Goal: Task Accomplishment & Management: Complete application form

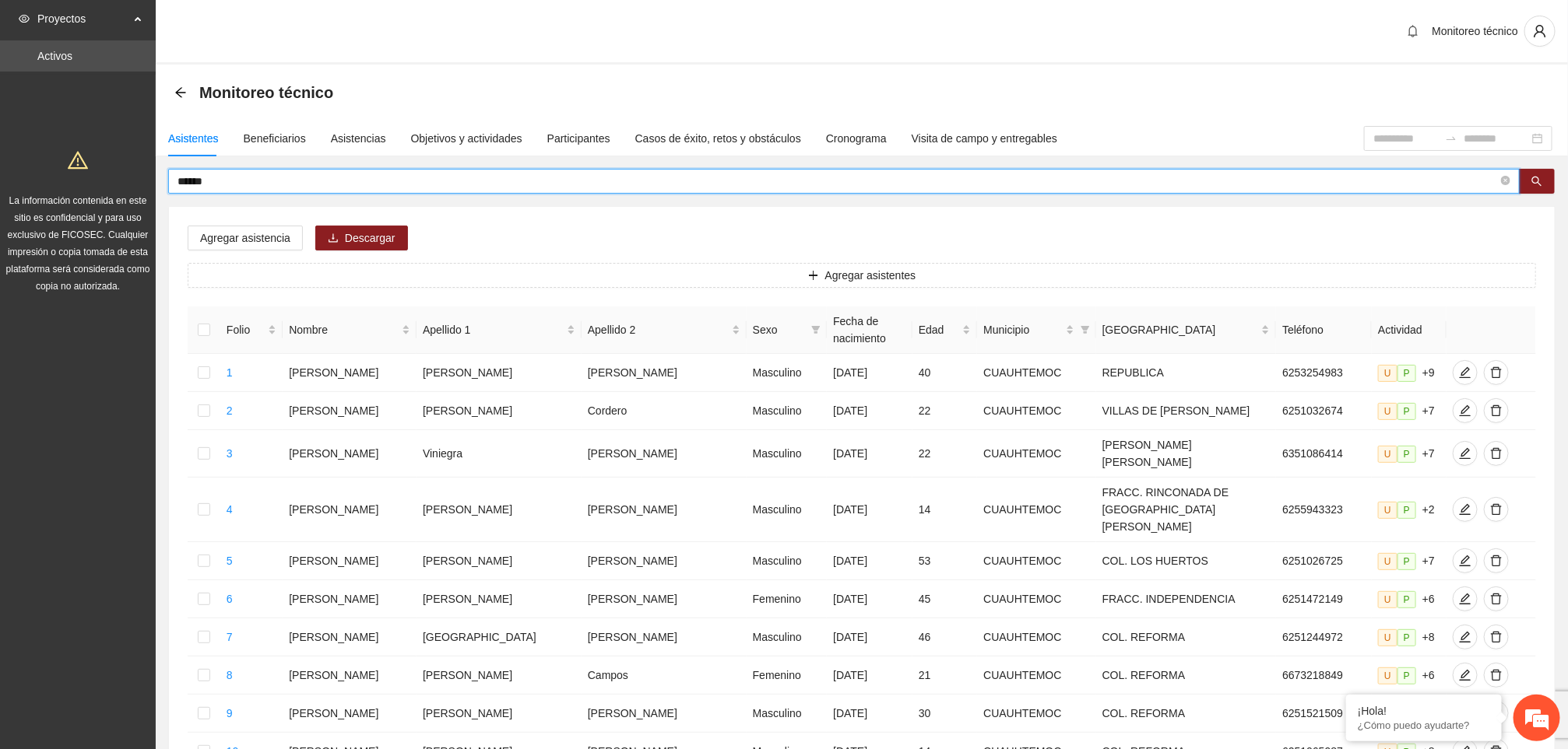
drag, startPoint x: 220, startPoint y: 189, endPoint x: 85, endPoint y: 189, distance: 135.0
click at [85, 189] on section "Proyectos Activos La información contenida en este sitio es confidencial y para…" at bounding box center [784, 673] width 1568 height 1346
type input "**********"
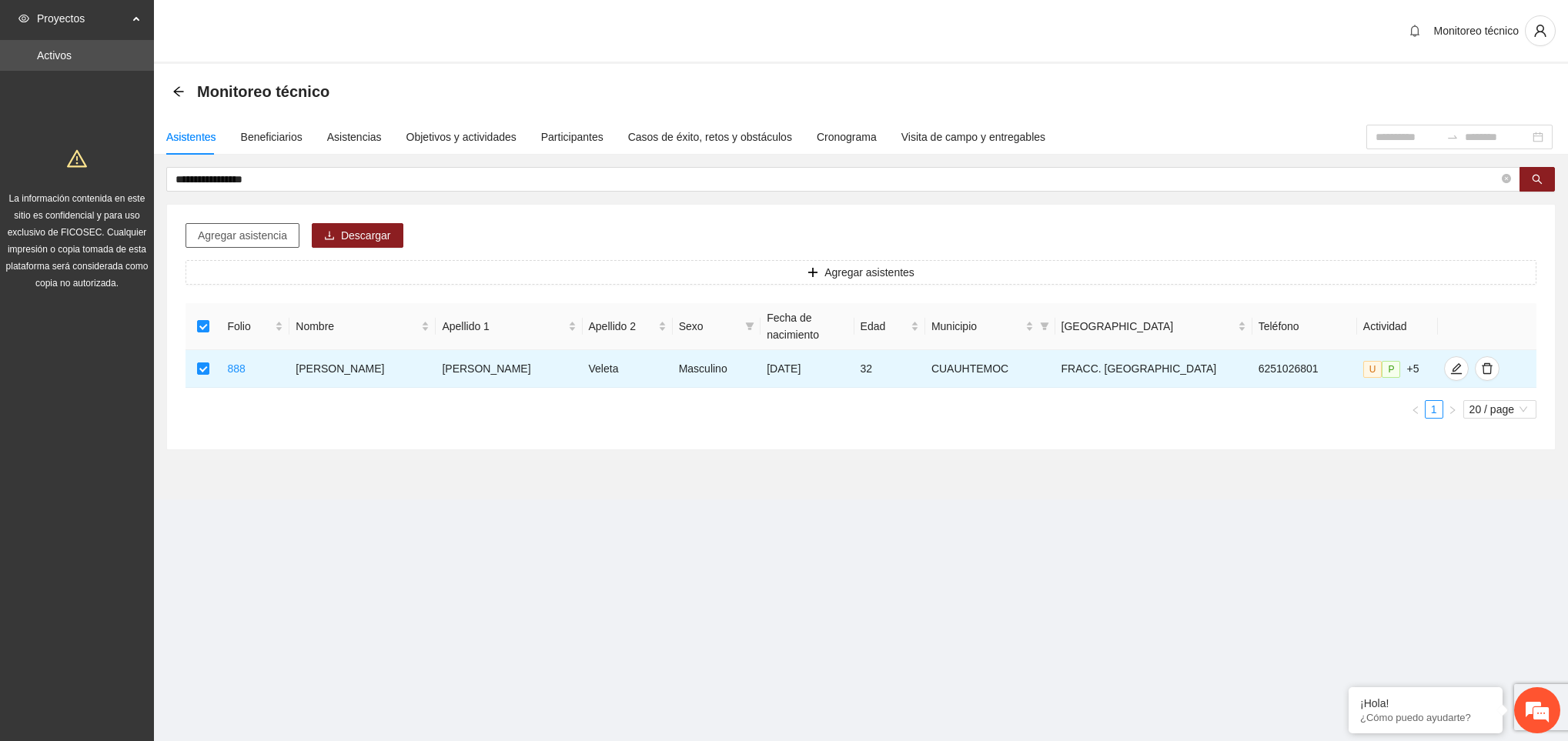
click at [241, 247] on button "Agregar asistencia" at bounding box center [243, 235] width 114 height 25
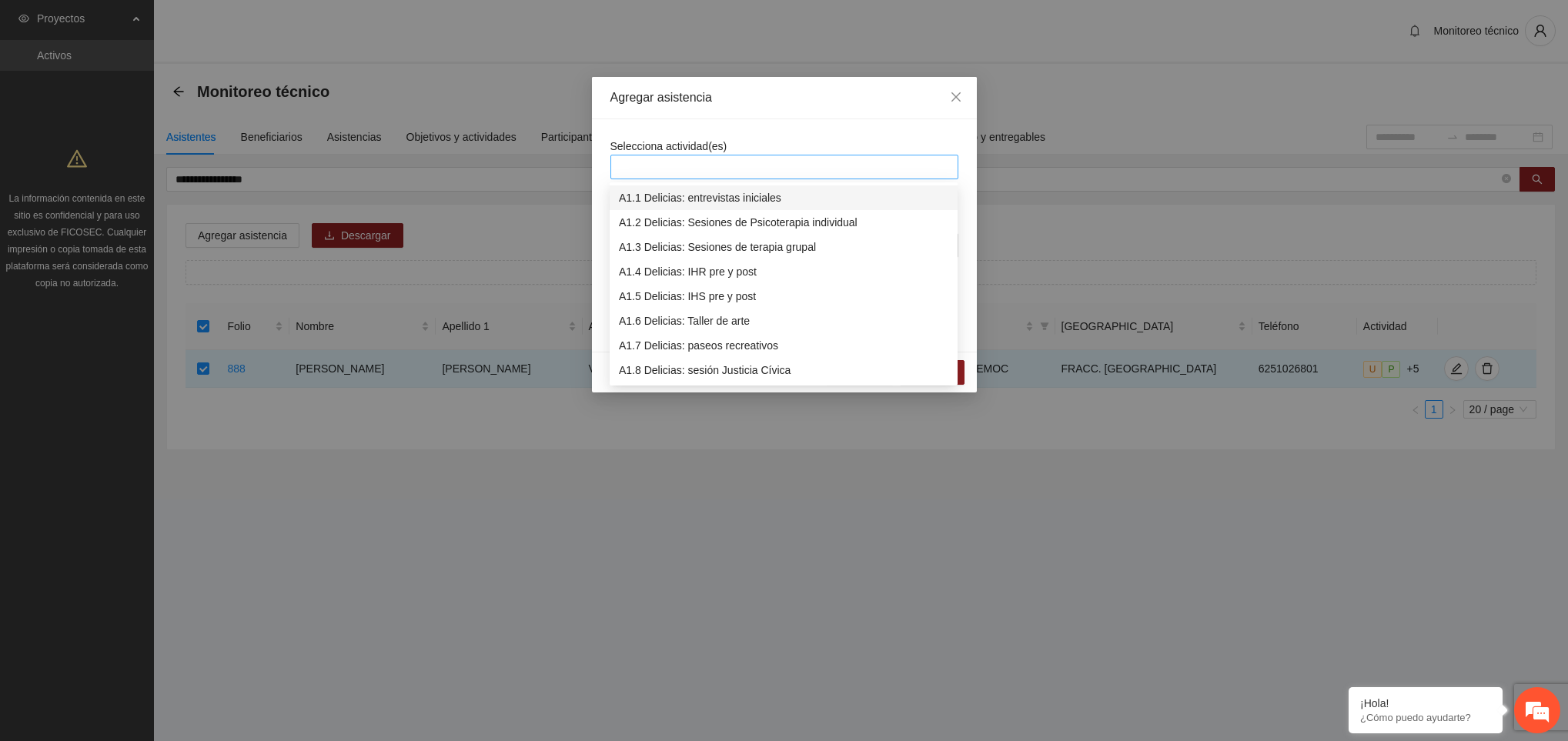
click at [656, 167] on div at bounding box center [784, 167] width 340 height 19
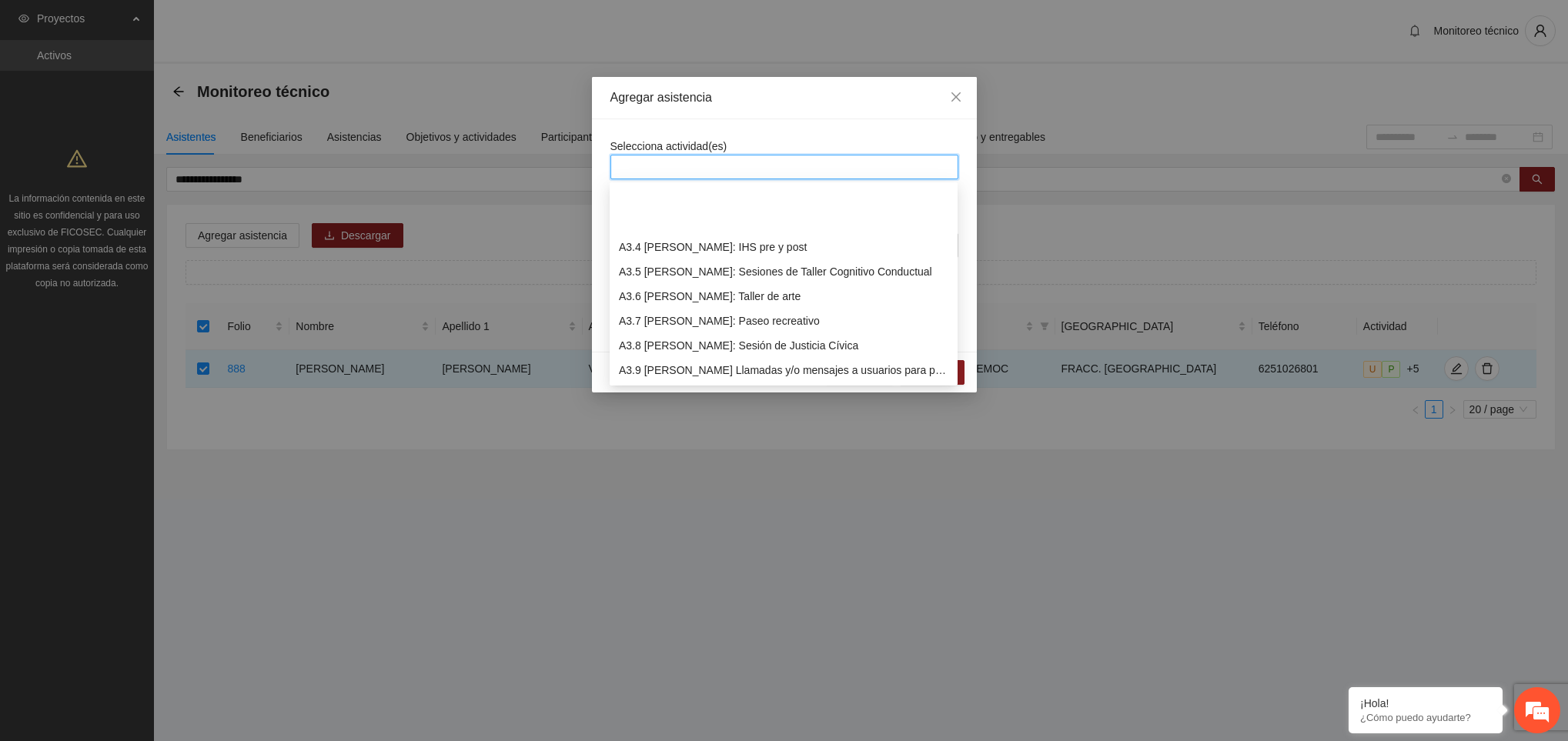
scroll to position [862, 0]
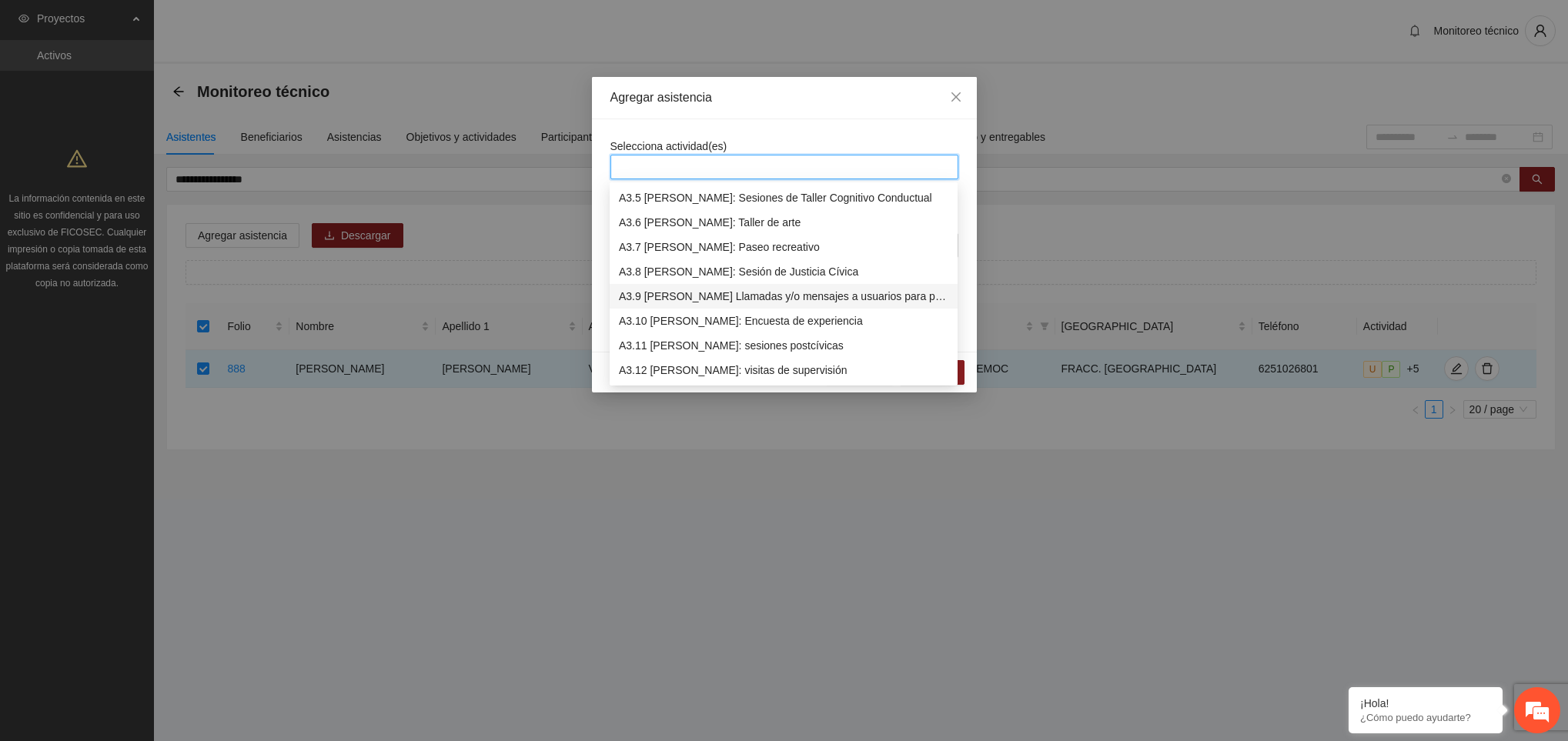
click at [670, 298] on div "A3.9 [PERSON_NAME] Llamadas y/o mensajes a usuarios para programación, seguimie…" at bounding box center [784, 296] width 330 height 17
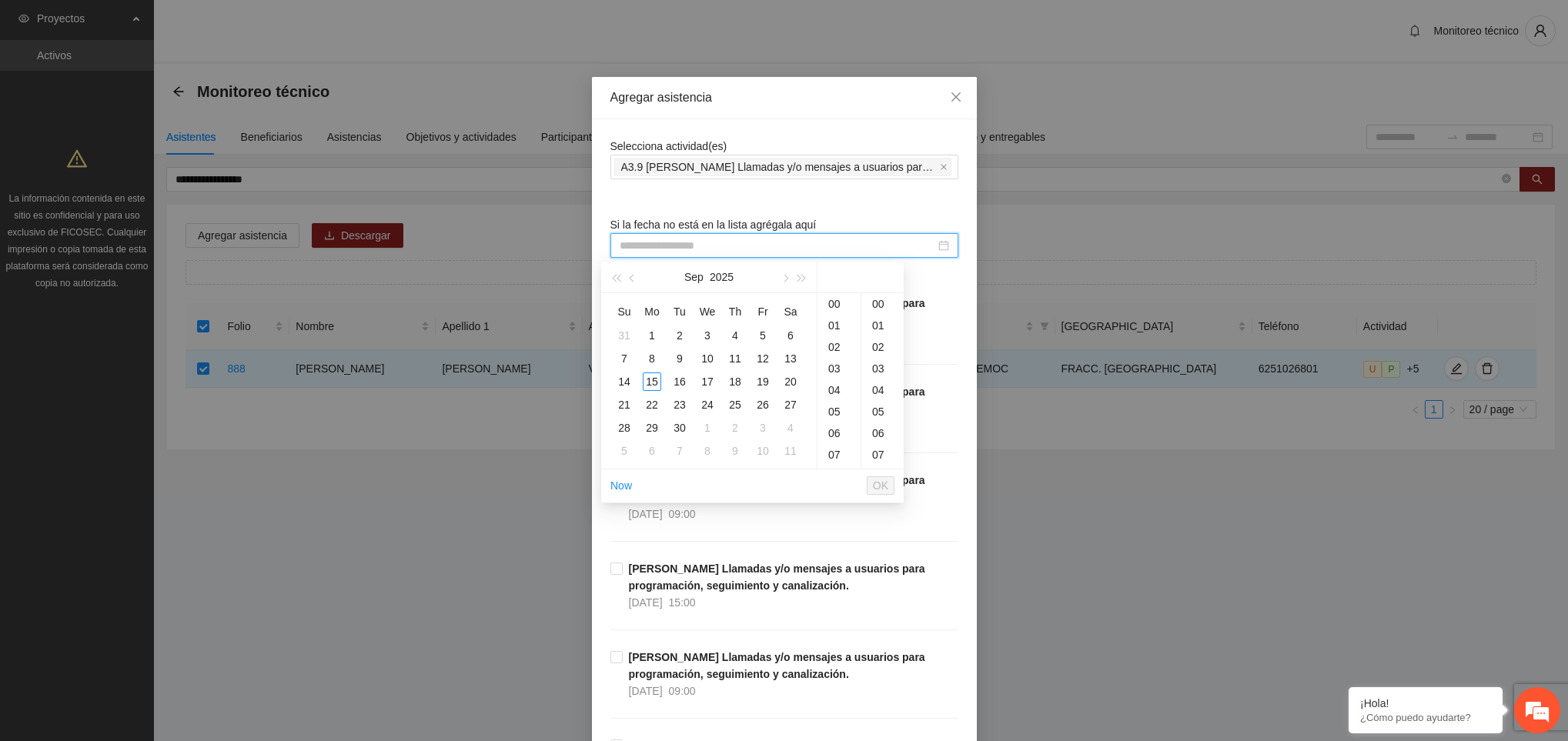
click at [652, 254] on input at bounding box center [777, 245] width 315 height 17
click at [649, 374] on div "15" at bounding box center [652, 381] width 19 height 19
click at [876, 345] on div "17" at bounding box center [883, 341] width 43 height 22
type input "**********"
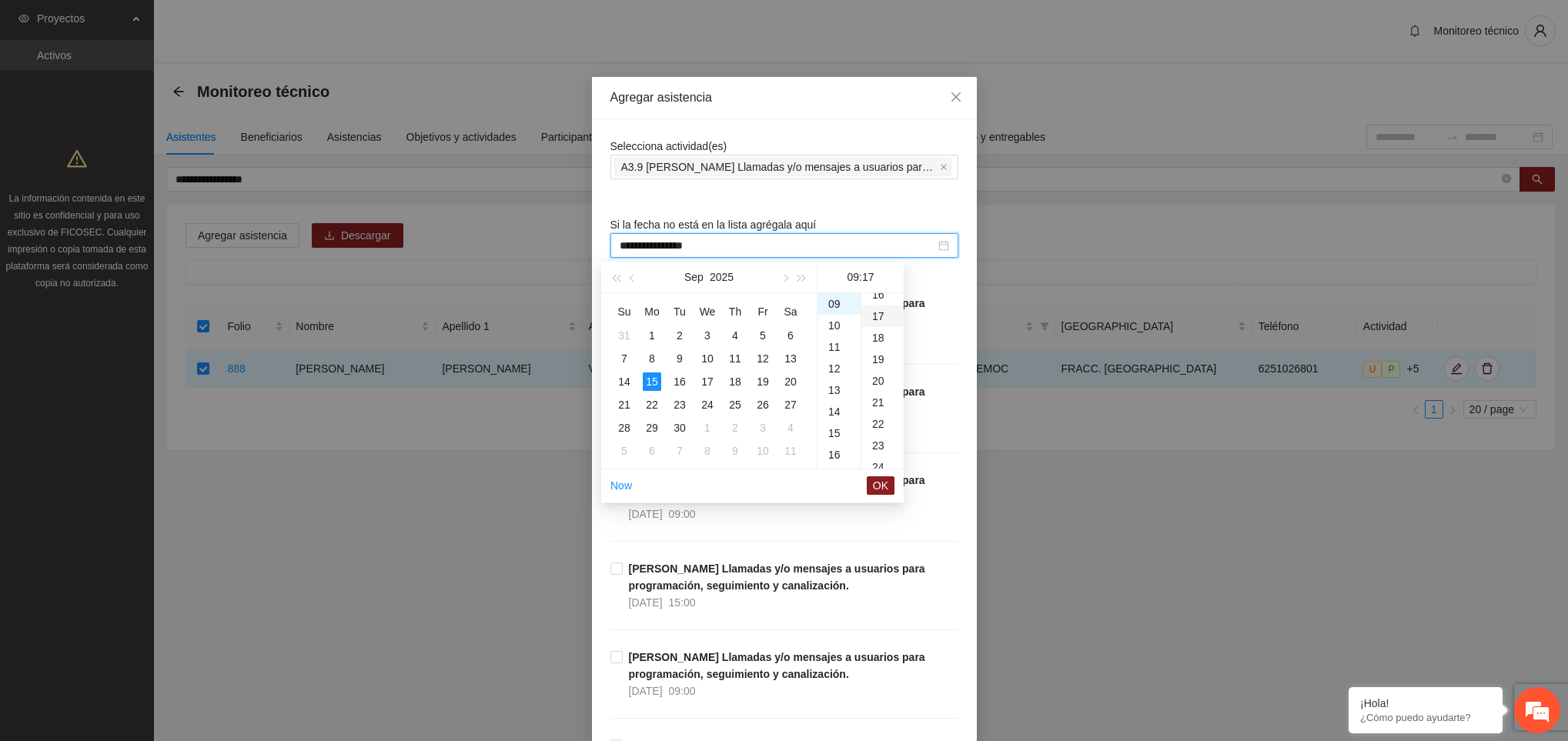
scroll to position [366, 0]
click at [887, 488] on span "OK" at bounding box center [880, 485] width 15 height 17
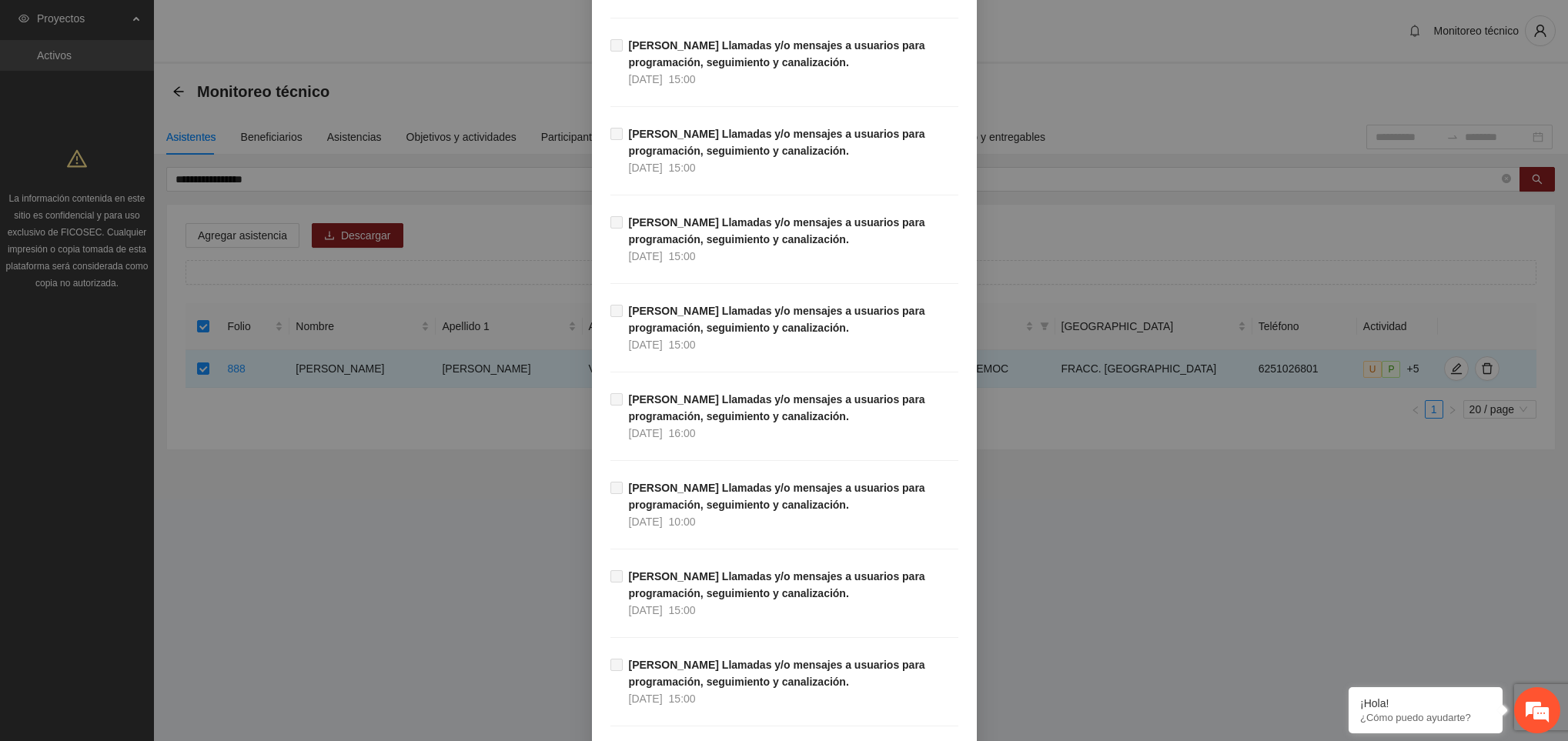
scroll to position [17358, 0]
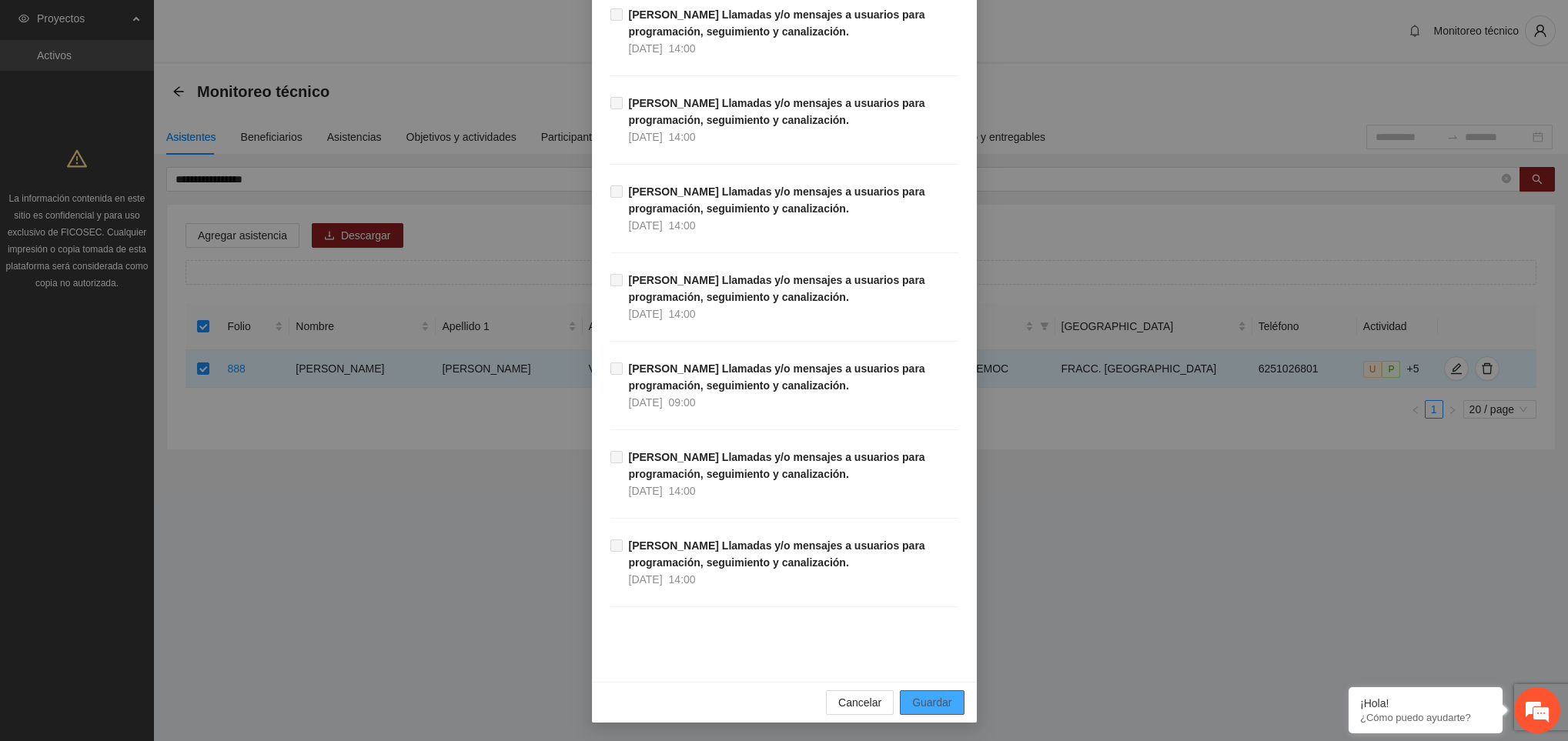
click at [912, 695] on span "Guardar" at bounding box center [932, 702] width 39 height 17
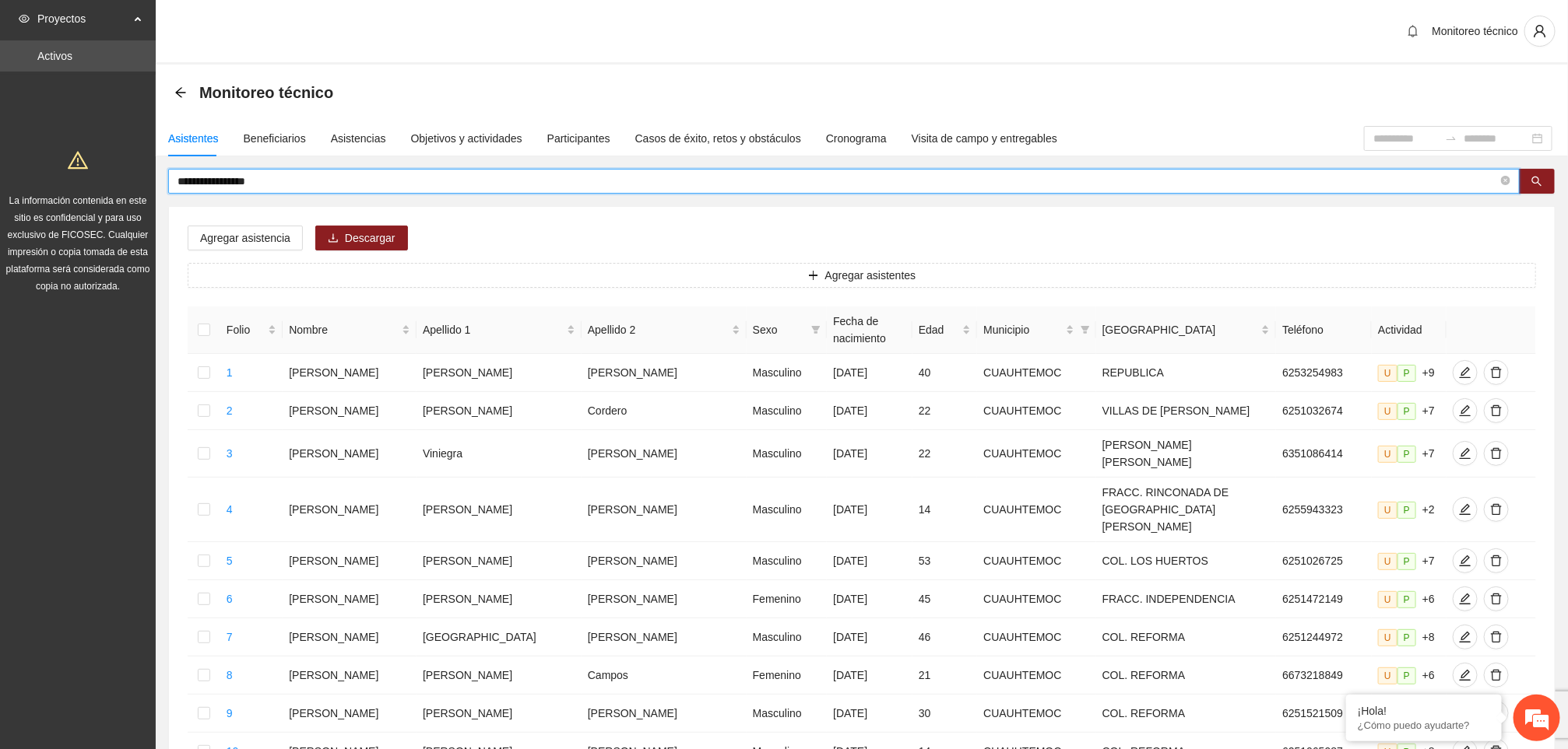
drag, startPoint x: 304, startPoint y: 181, endPoint x: 159, endPoint y: 191, distance: 145.3
click at [159, 191] on div "**********" at bounding box center [862, 711] width 1413 height 1084
type input "**********"
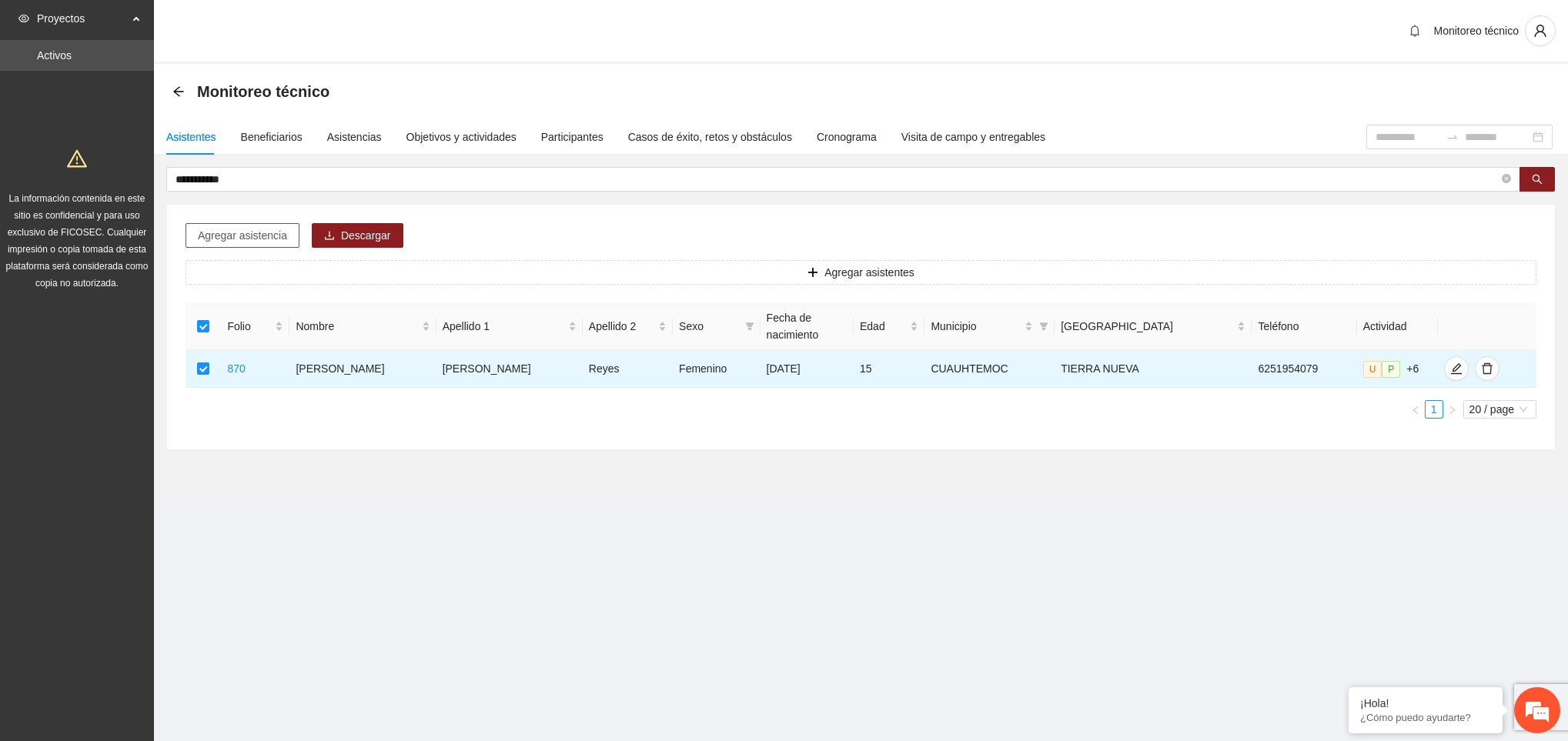
click at [257, 241] on span "Agregar asistencia" at bounding box center [242, 235] width 89 height 17
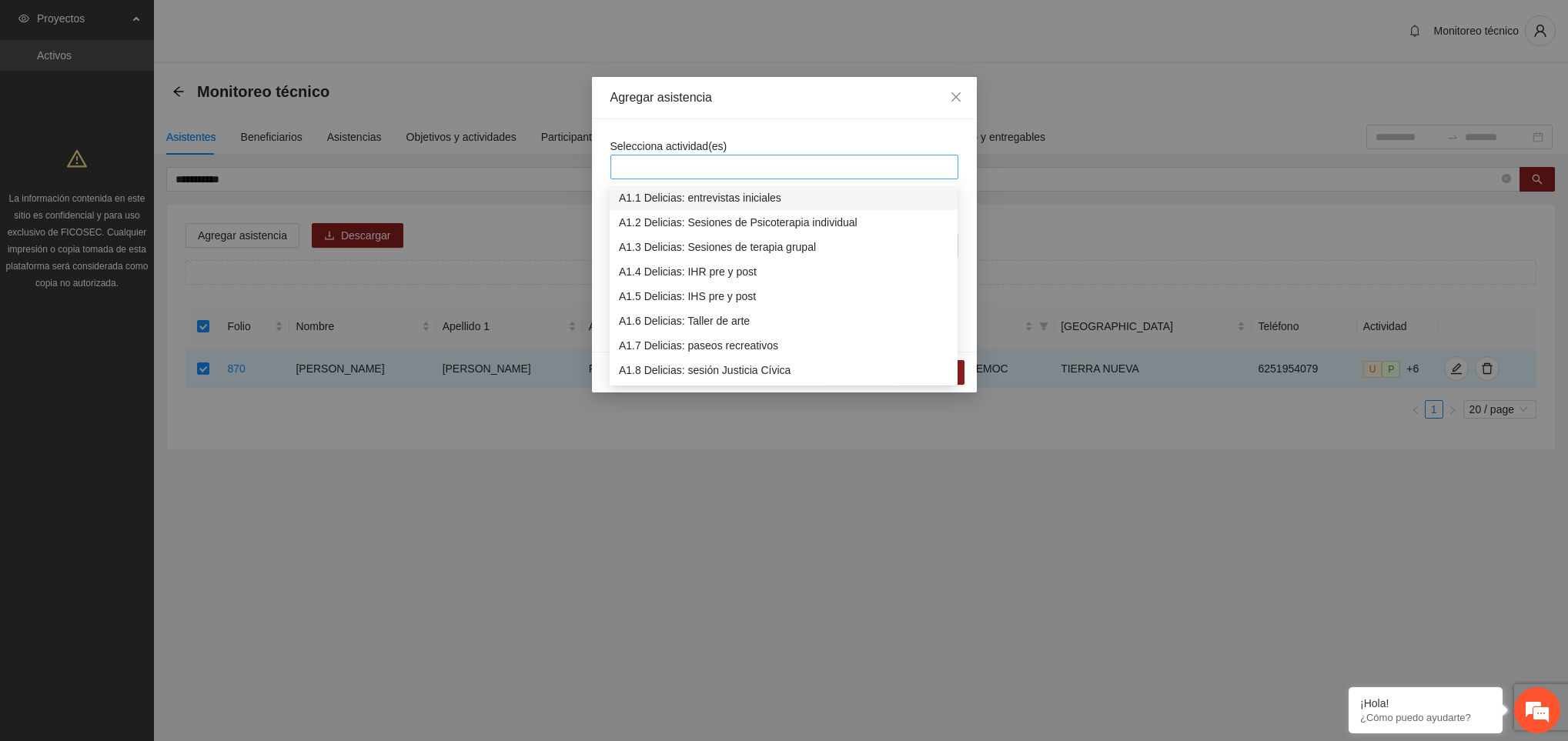
click at [652, 159] on div at bounding box center [784, 167] width 340 height 19
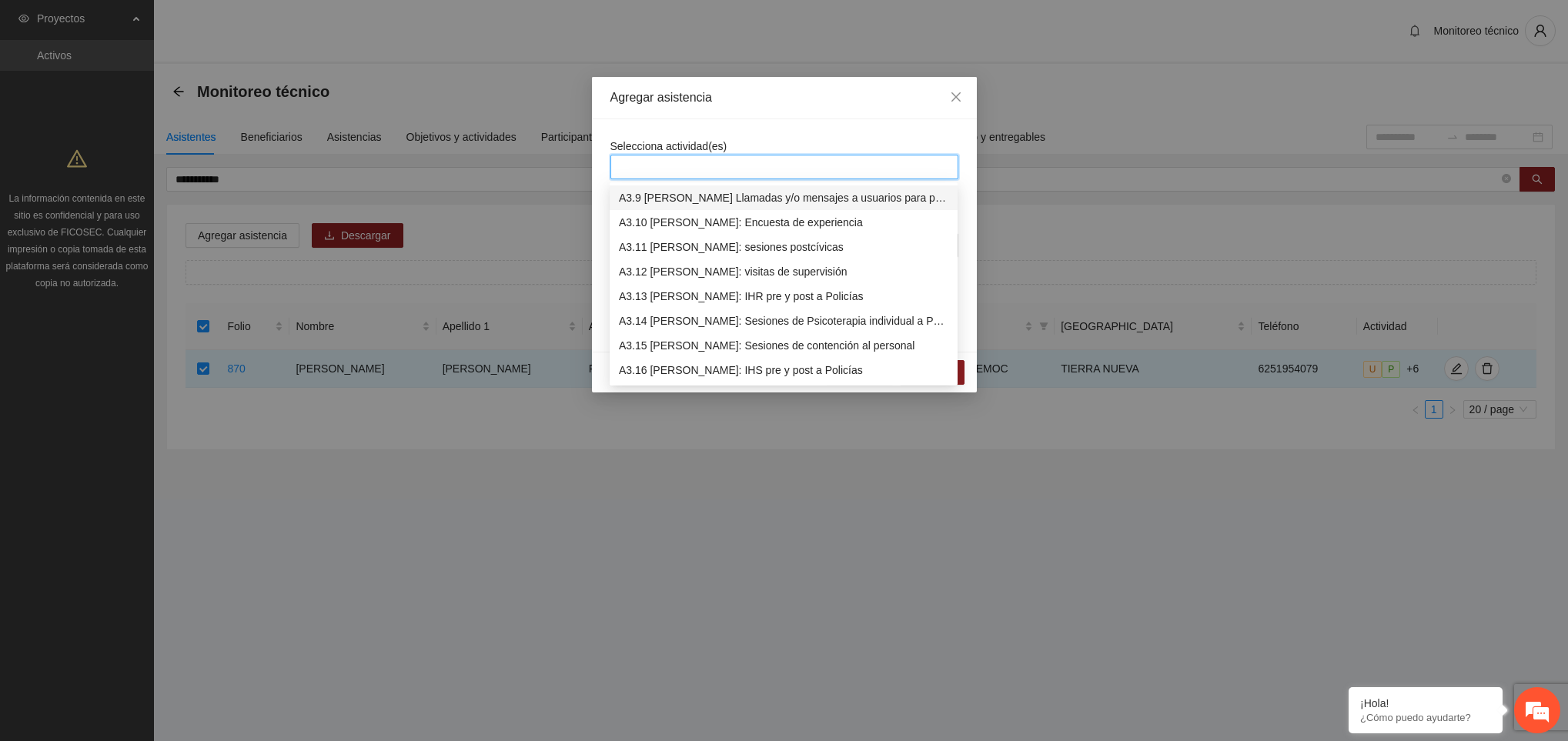
scroll to position [937, 0]
click at [721, 224] on div "A3.9 [PERSON_NAME] Llamadas y/o mensajes a usuarios para programación, seguimie…" at bounding box center [784, 222] width 330 height 17
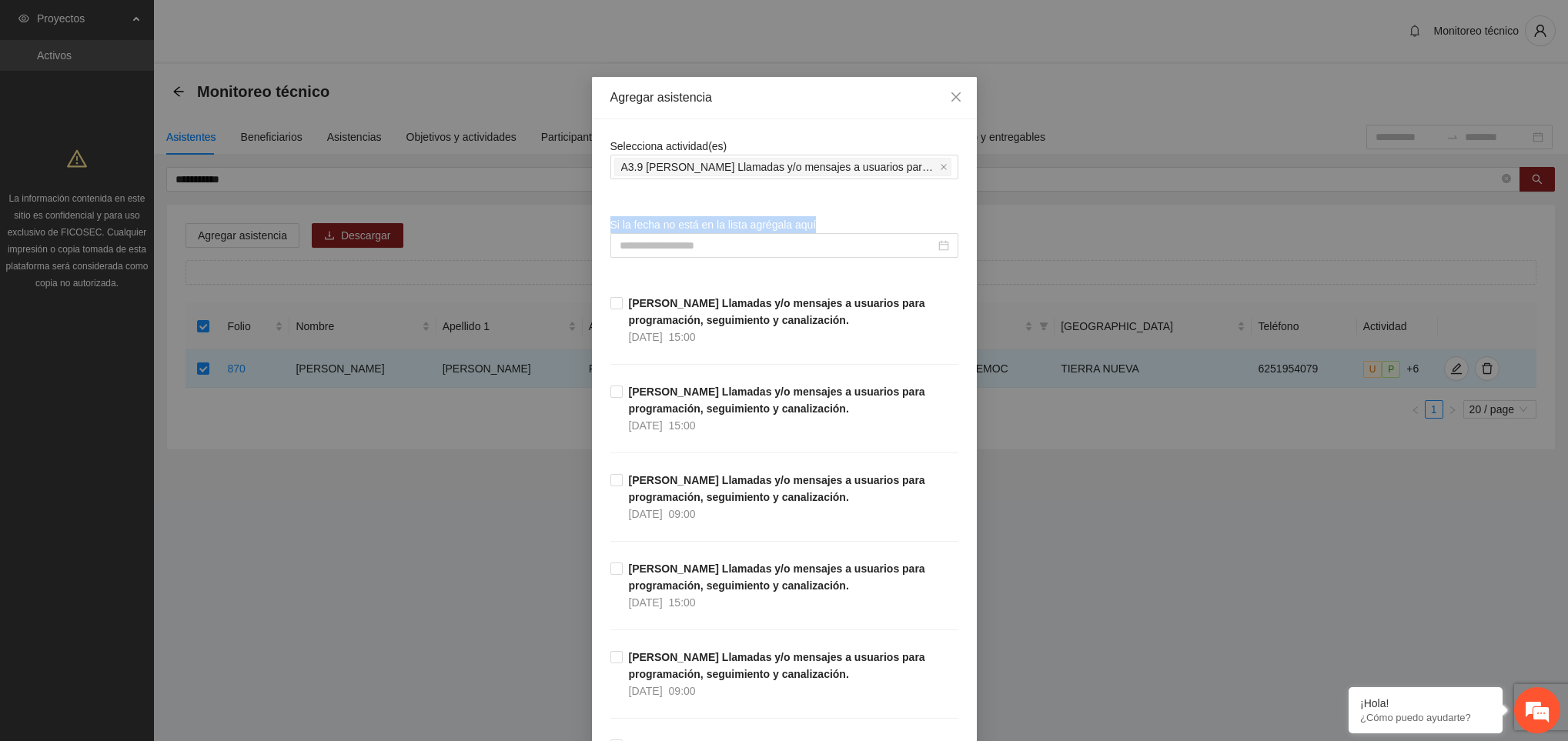
drag, startPoint x: 725, startPoint y: 134, endPoint x: 648, endPoint y: 261, distance: 148.5
drag, startPoint x: 648, startPoint y: 261, endPoint x: 647, endPoint y: 241, distance: 20.0
click at [647, 241] on input at bounding box center [777, 245] width 315 height 17
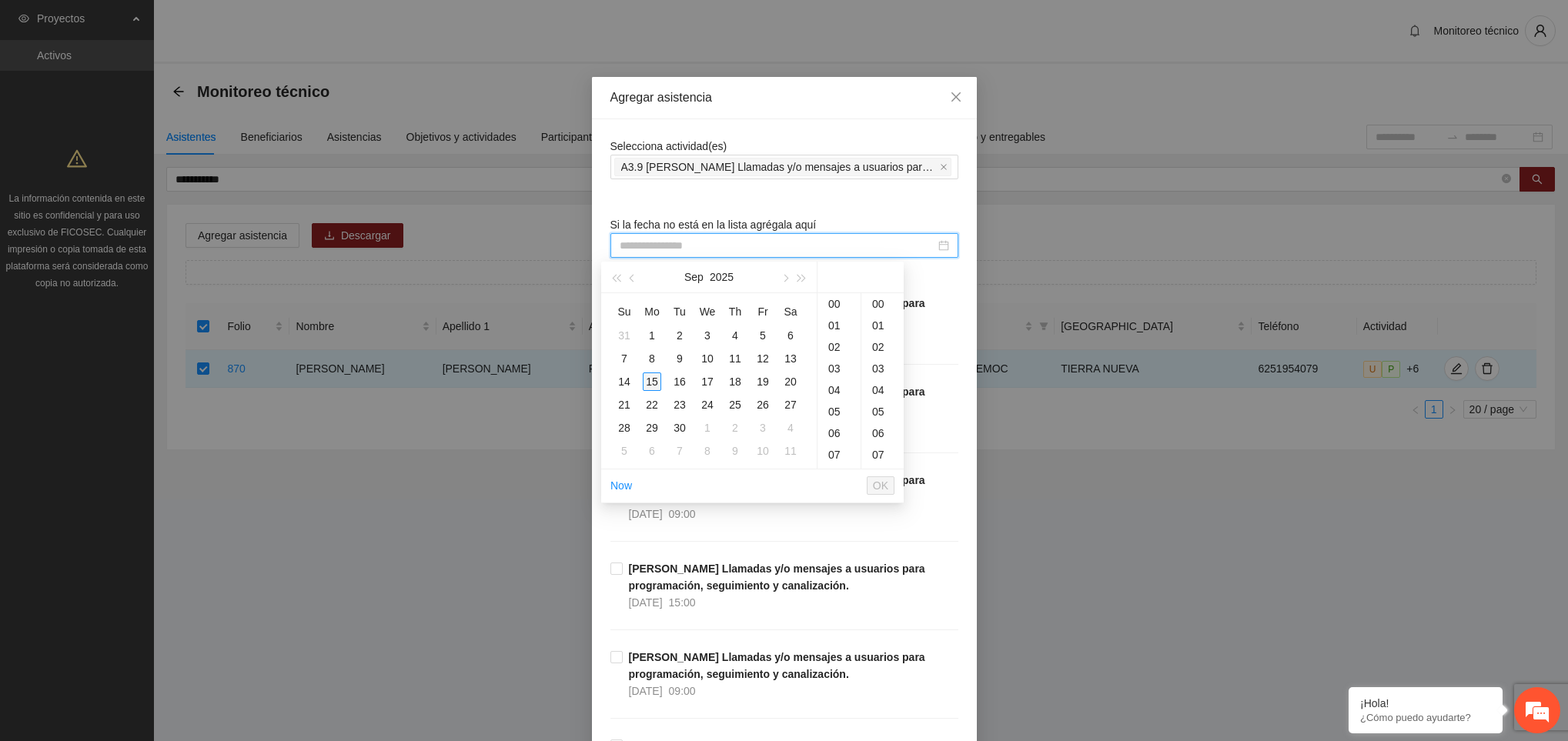
click at [656, 379] on div "15" at bounding box center [652, 381] width 19 height 19
click at [878, 315] on div "19" at bounding box center [883, 316] width 43 height 22
type input "**********"
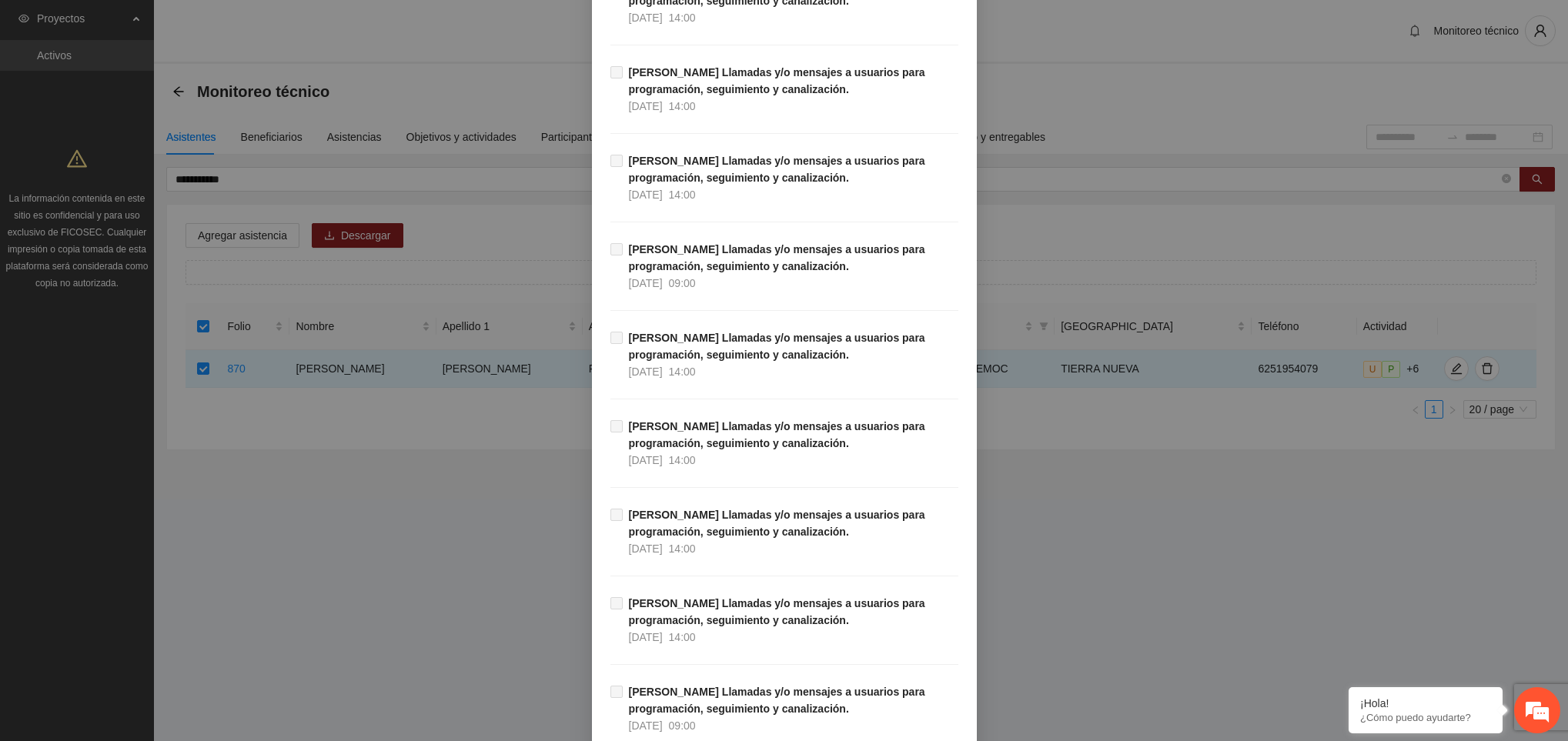
scroll to position [17358, 0]
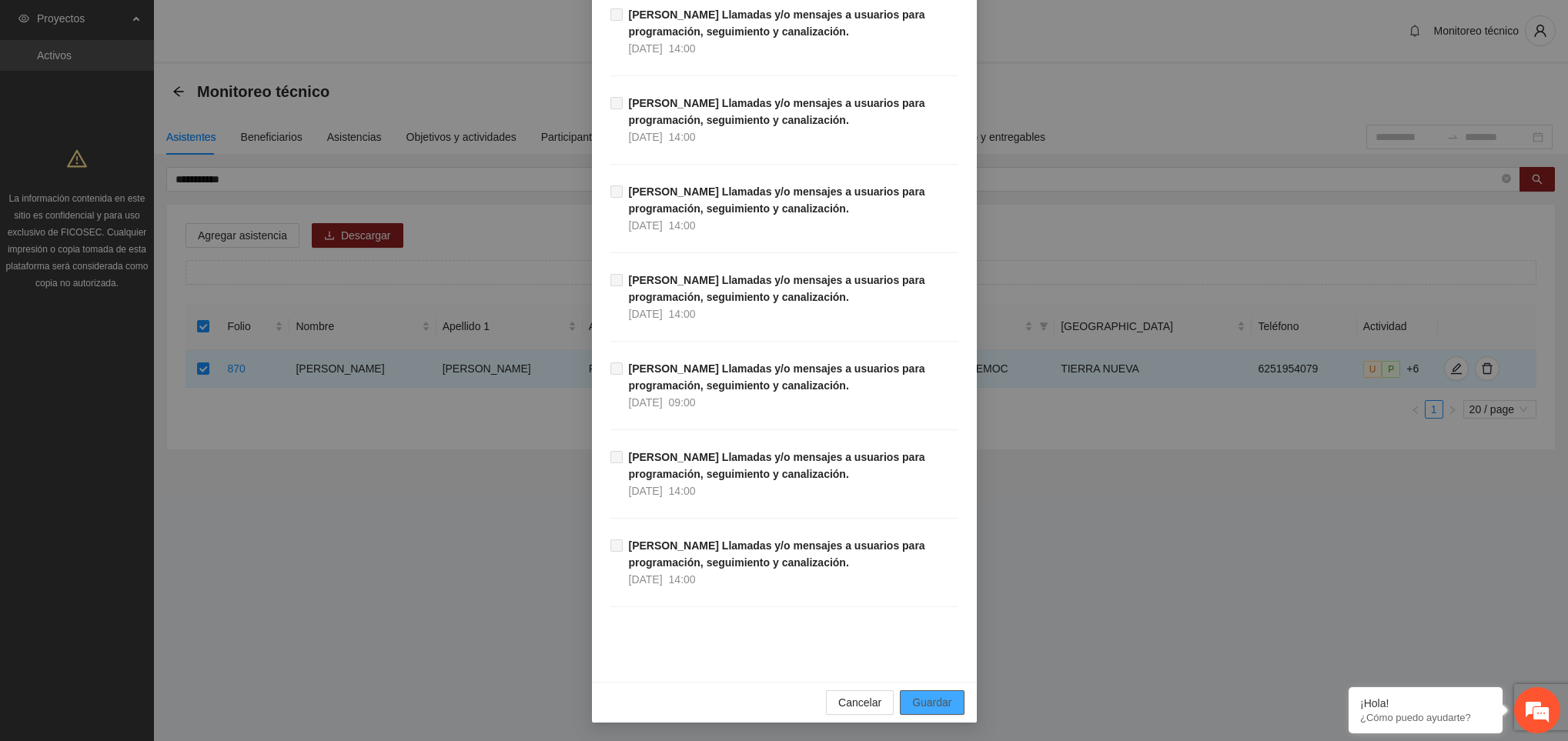
click at [934, 703] on span "Guardar" at bounding box center [932, 702] width 39 height 17
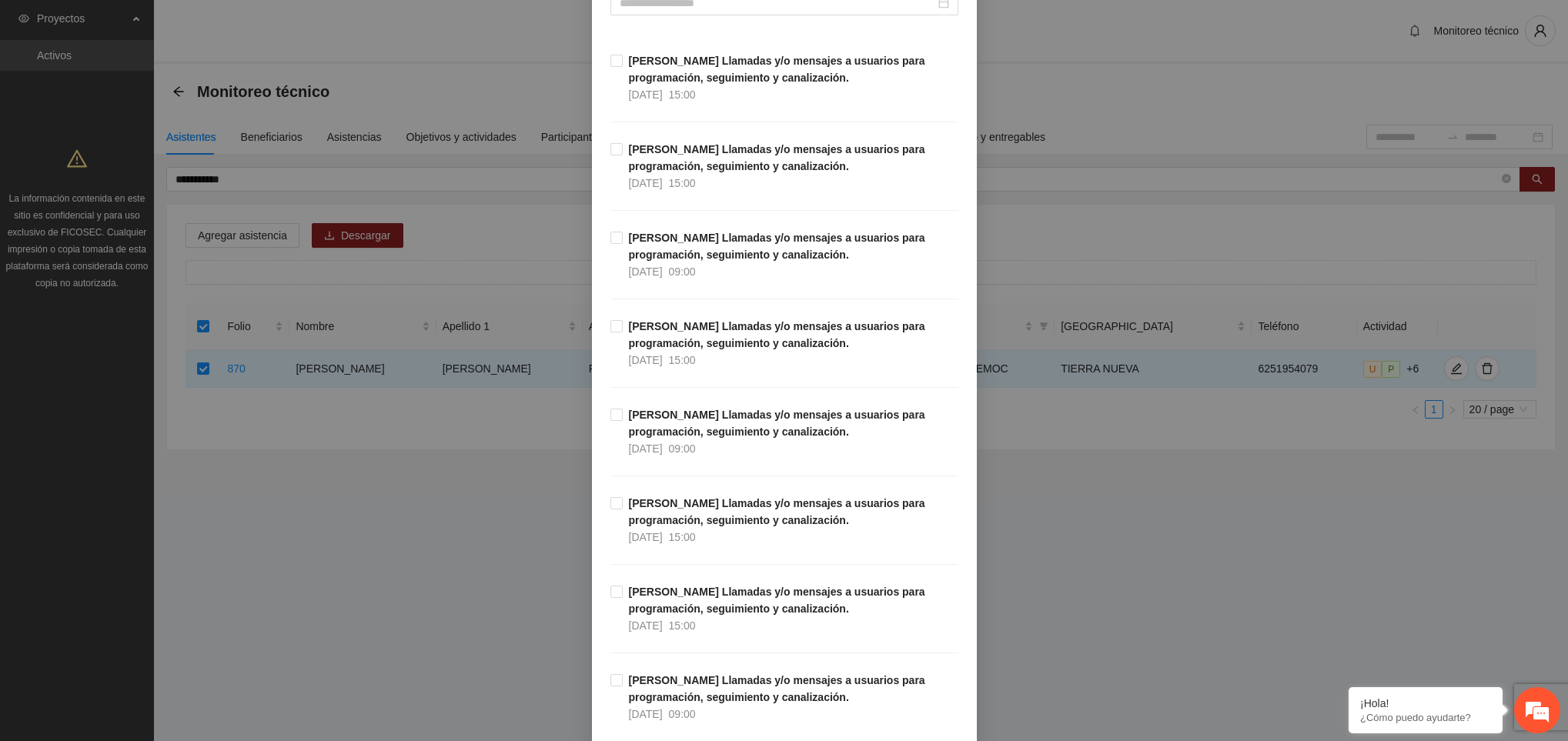
scroll to position [0, 0]
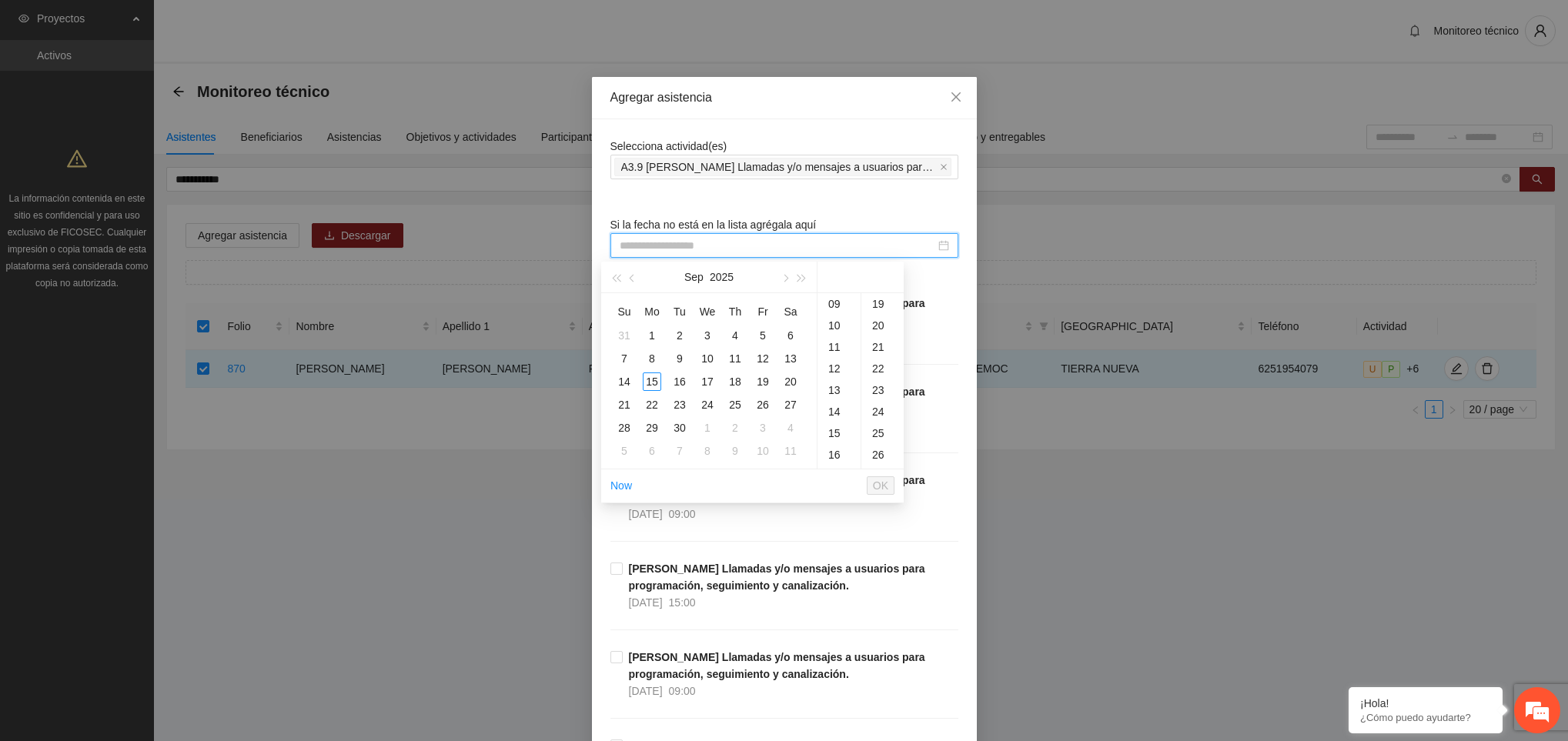
click at [813, 252] on input at bounding box center [777, 245] width 315 height 17
click at [652, 379] on div "15" at bounding box center [652, 381] width 19 height 19
click at [881, 314] on div "19" at bounding box center [883, 316] width 43 height 22
type input "**********"
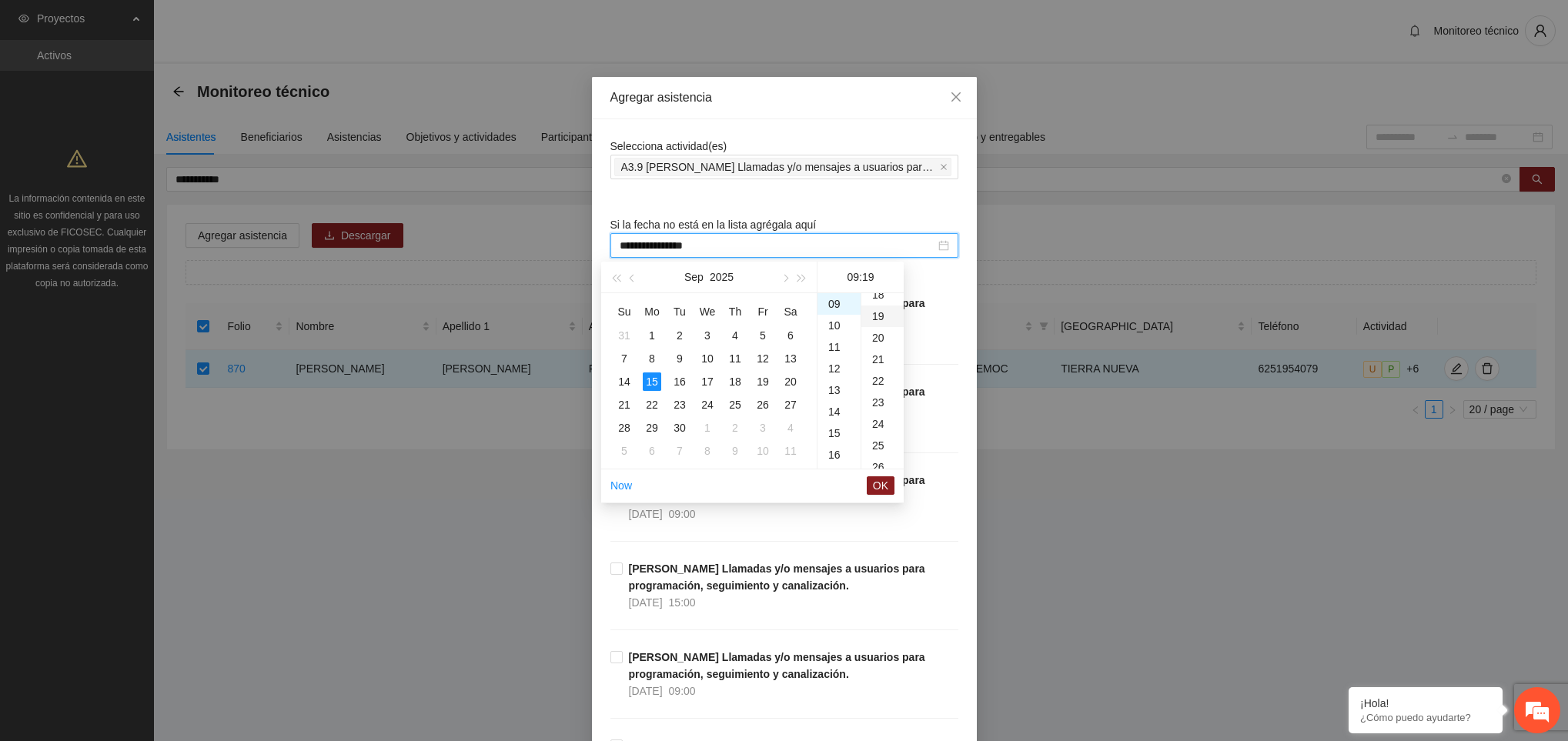
scroll to position [410, 0]
click at [885, 481] on span "OK" at bounding box center [880, 485] width 15 height 17
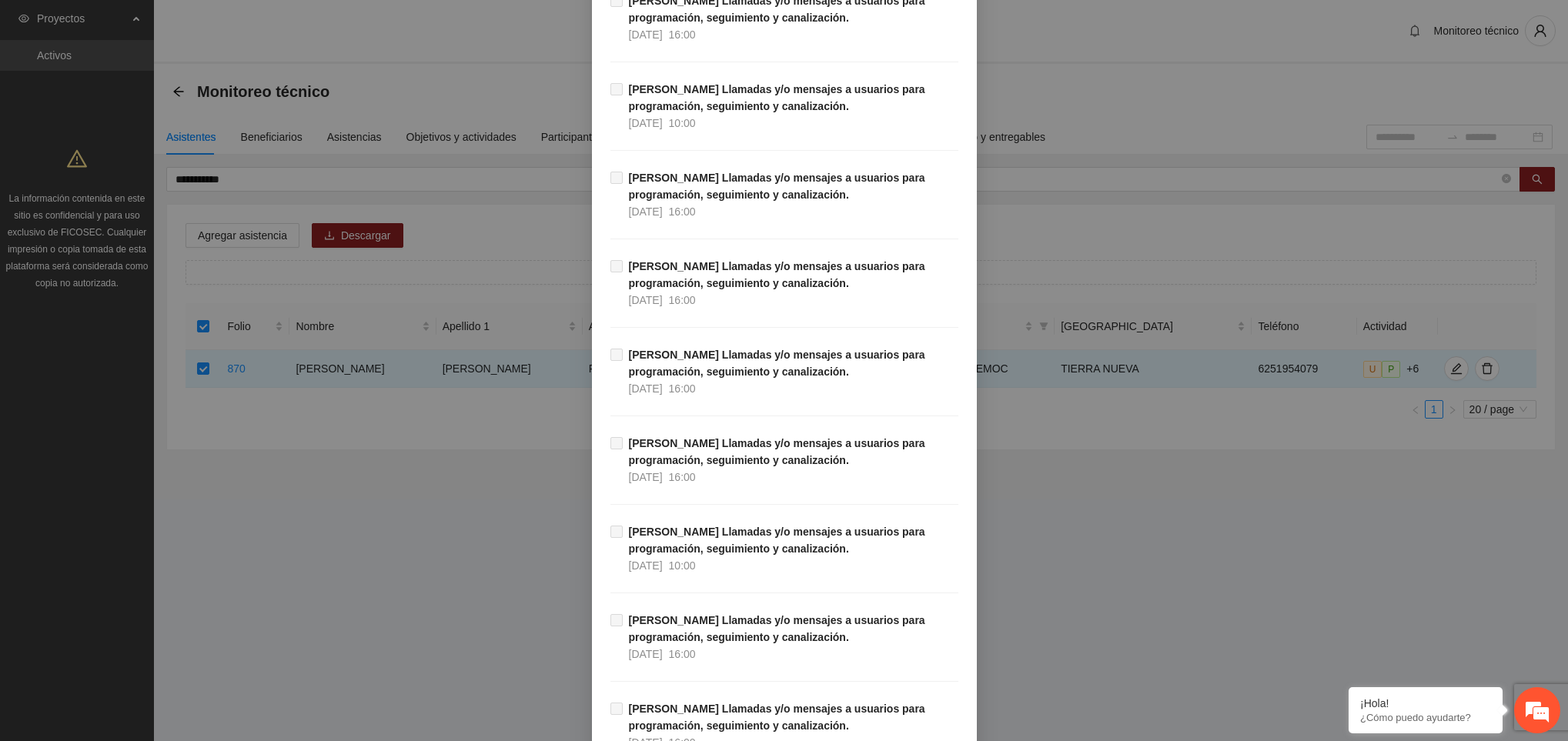
scroll to position [17358, 0]
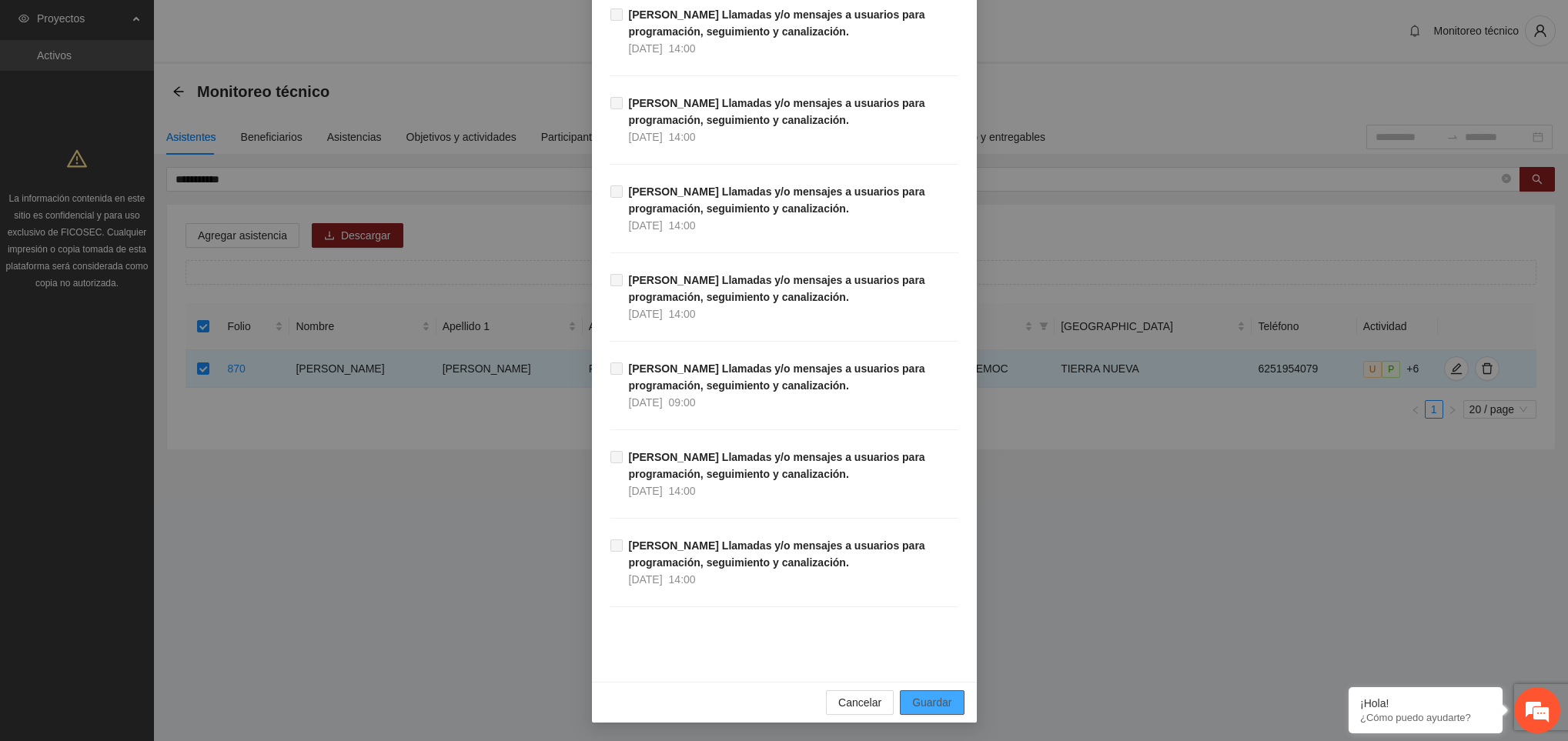
click at [919, 702] on span "Guardar" at bounding box center [932, 702] width 39 height 17
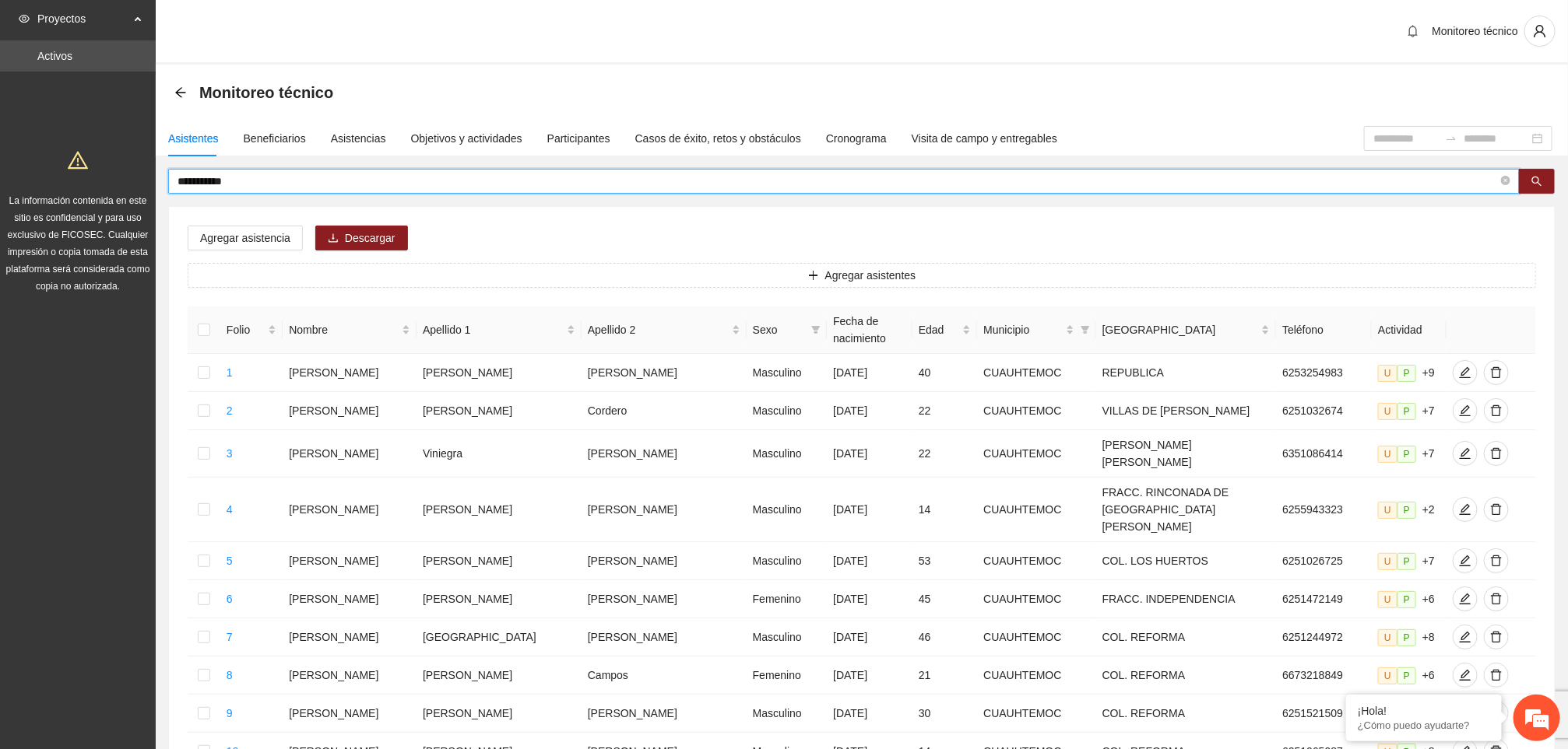
drag, startPoint x: 255, startPoint y: 188, endPoint x: 171, endPoint y: 191, distance: 84.1
click at [171, 191] on span "**********" at bounding box center [844, 181] width 1352 height 25
type input "**********"
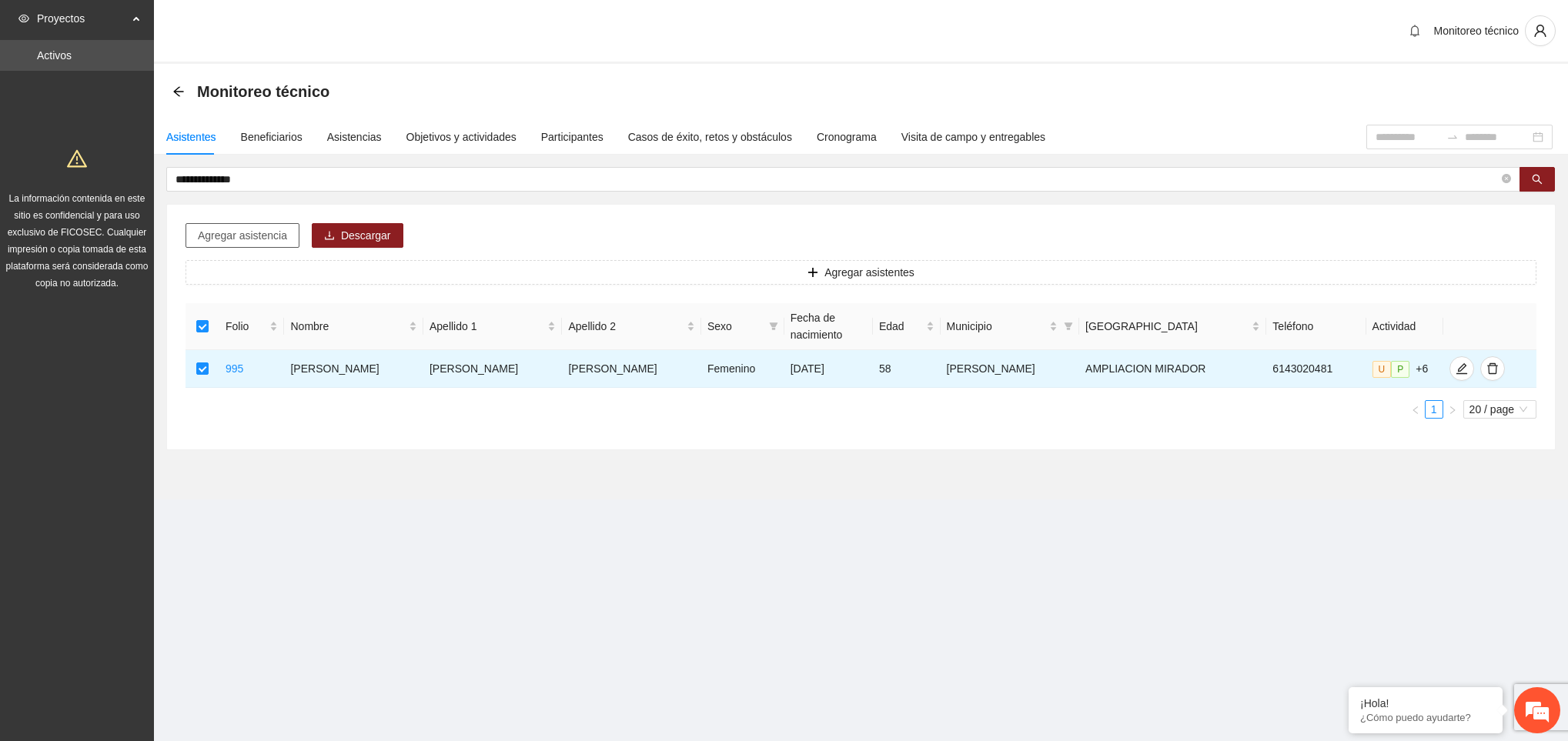
click at [238, 242] on span "Agregar asistencia" at bounding box center [242, 235] width 89 height 17
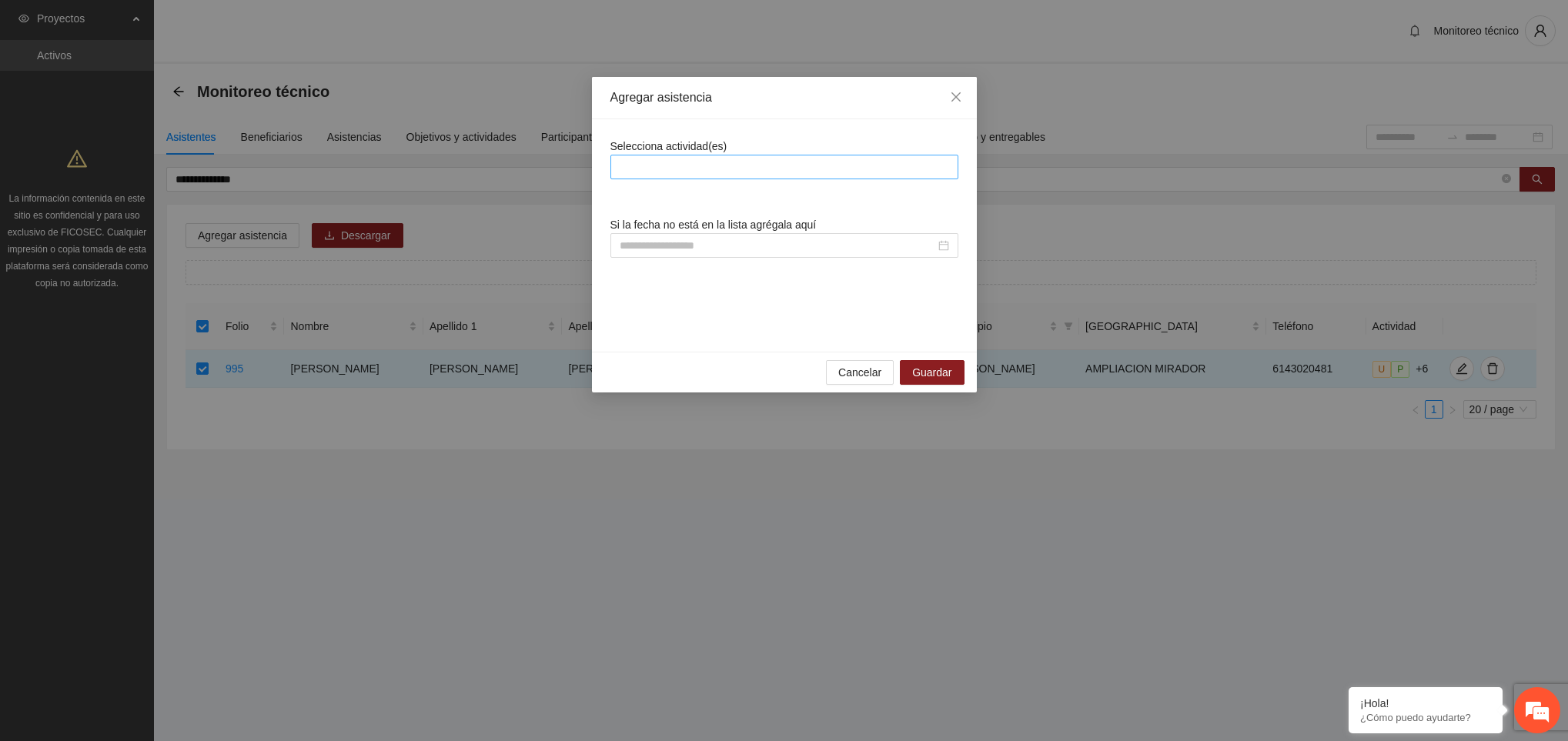
click at [687, 175] on div at bounding box center [784, 167] width 340 height 19
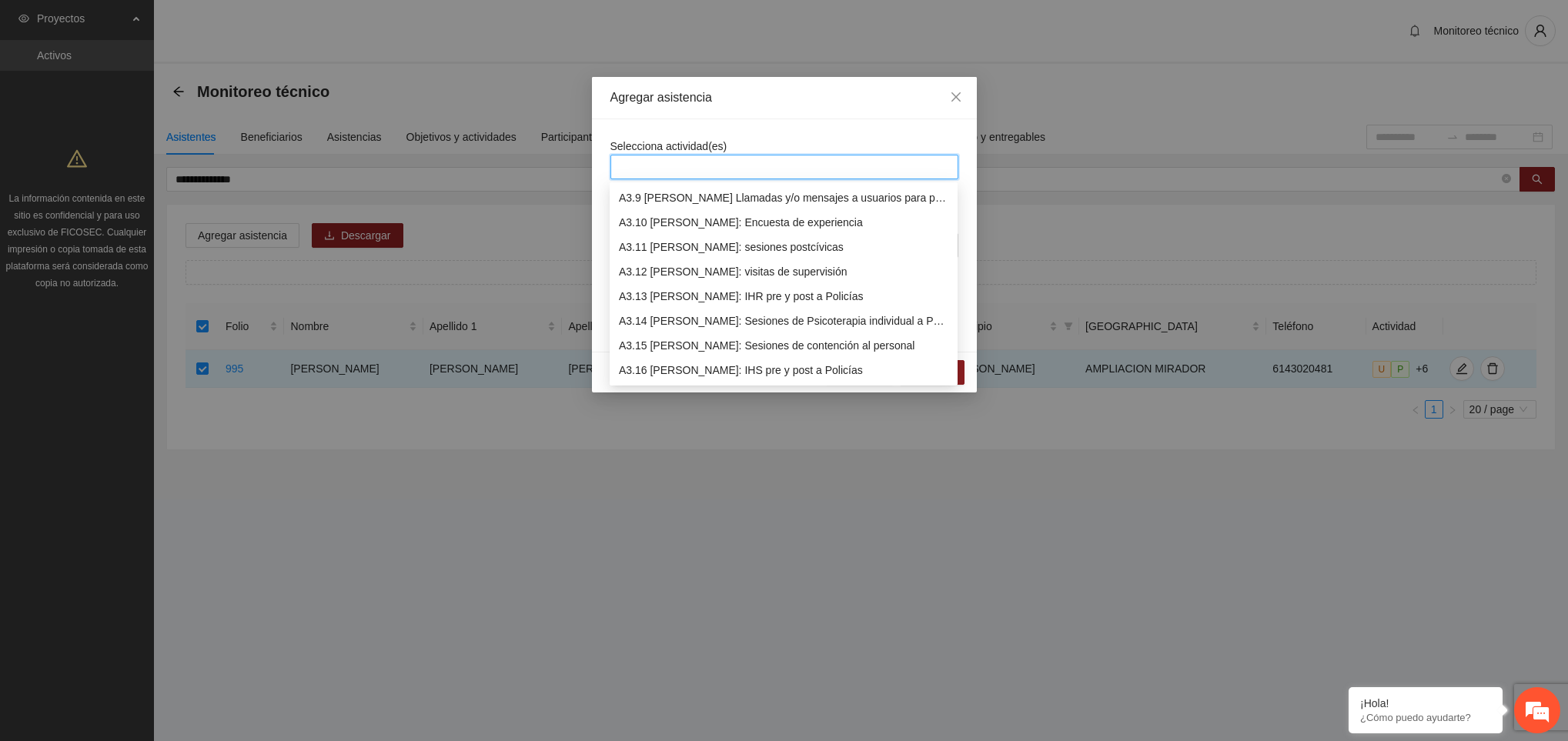
scroll to position [937, 0]
click at [706, 218] on div "A3.9 [PERSON_NAME] Llamadas y/o mensajes a usuarios para programación, seguimie…" at bounding box center [784, 222] width 330 height 17
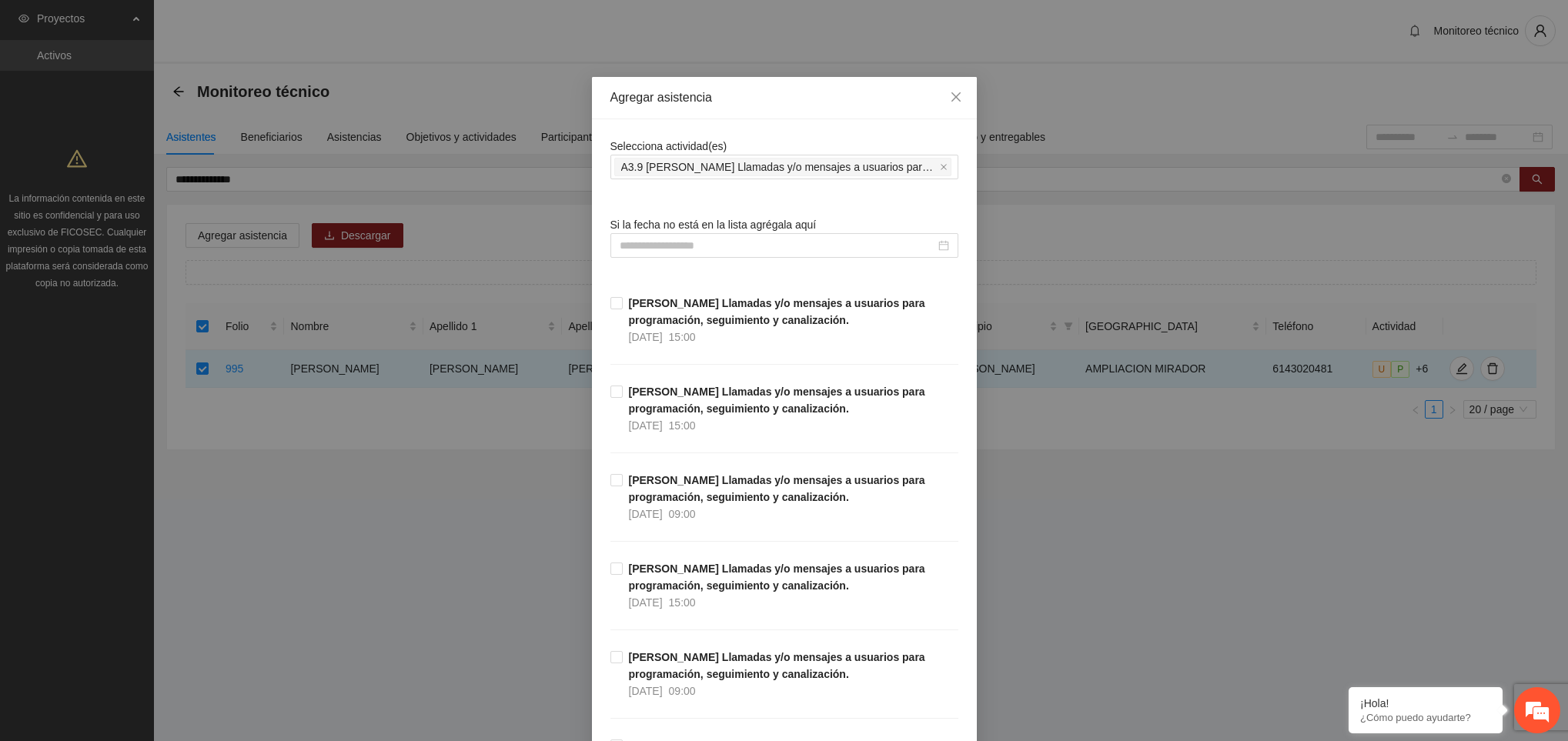
click at [673, 252] on input at bounding box center [777, 245] width 315 height 17
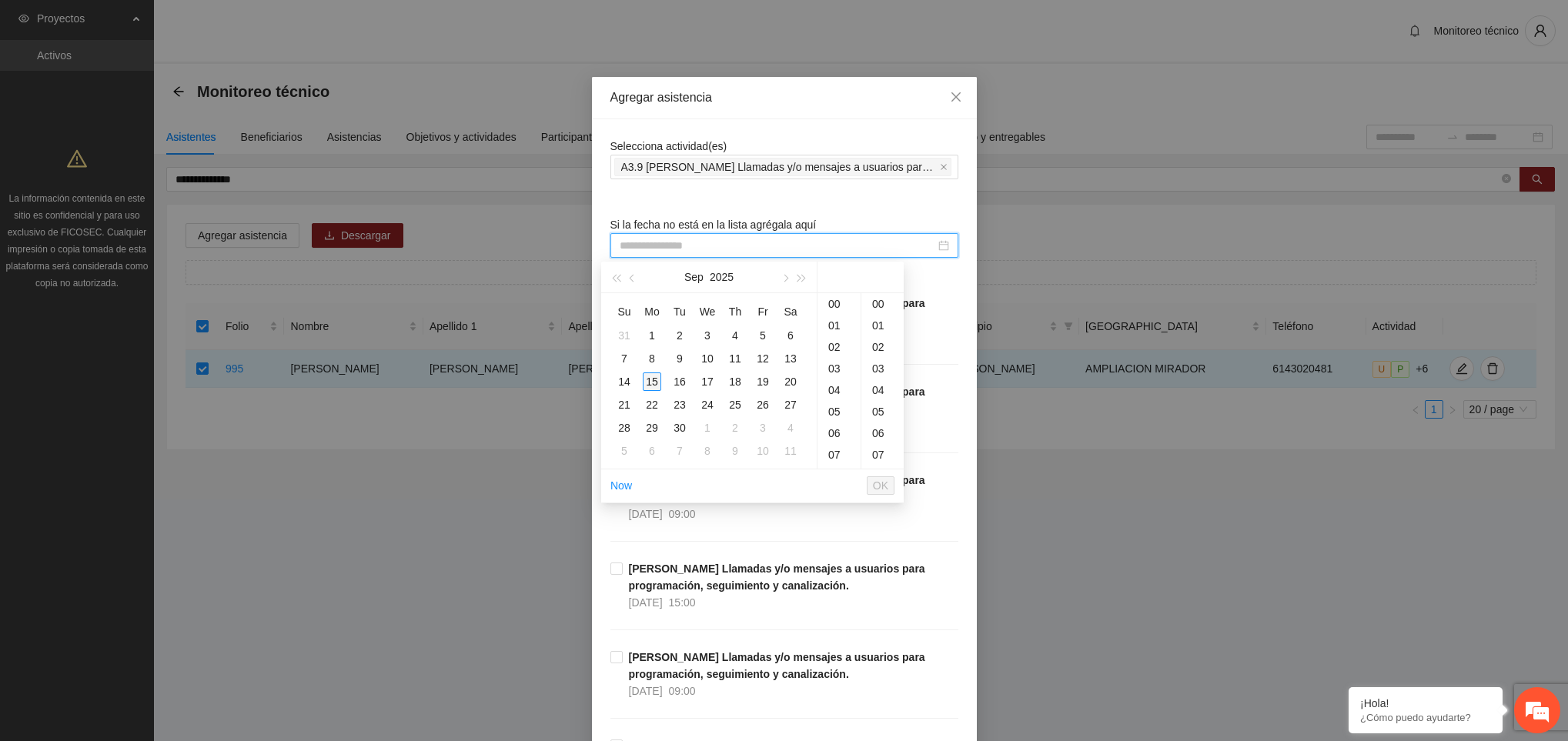
click at [654, 381] on div "15" at bounding box center [652, 381] width 19 height 19
click at [833, 332] on div "08" at bounding box center [839, 328] width 43 height 22
click at [880, 303] on div "30" at bounding box center [883, 302] width 43 height 22
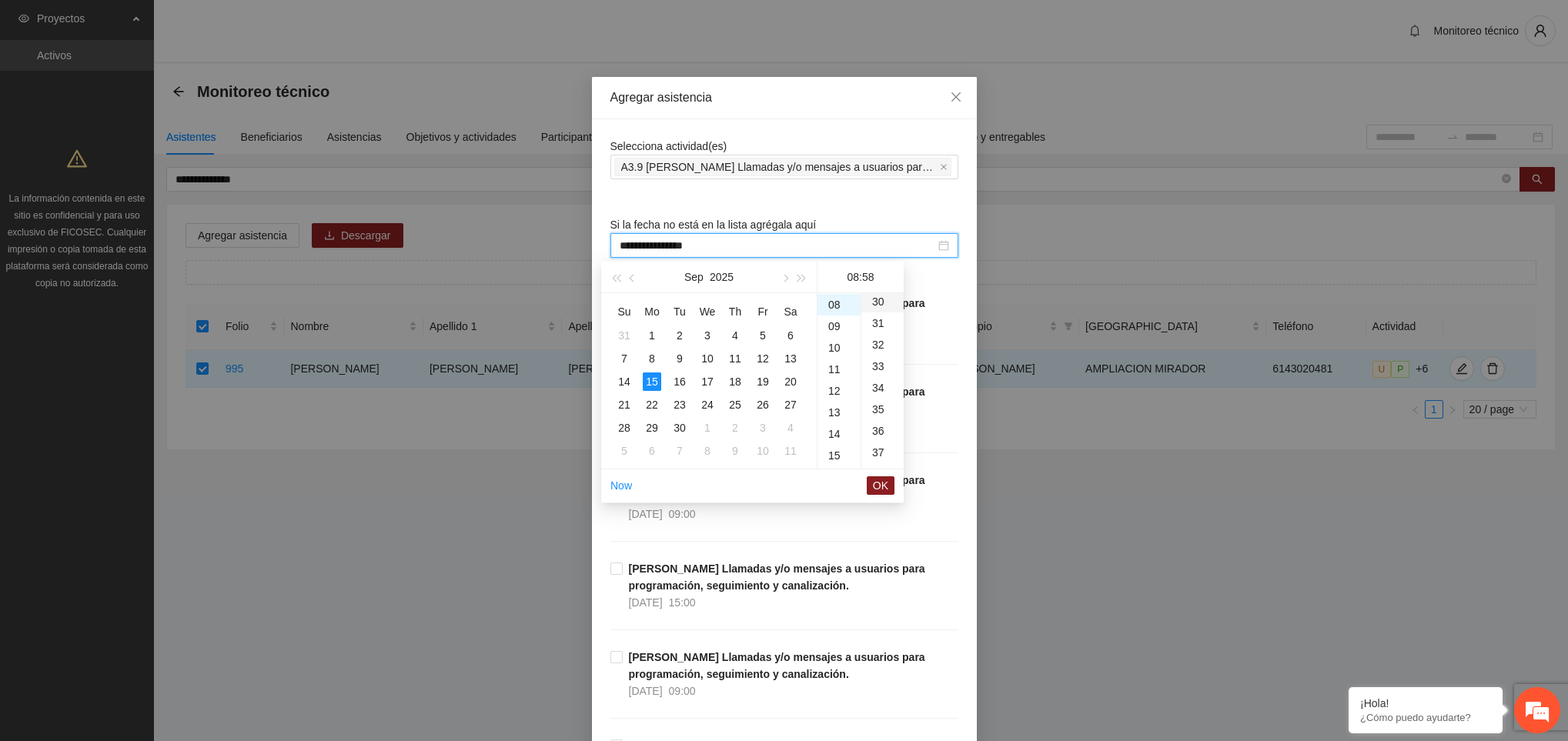
type input "**********"
click at [889, 481] on button "OK" at bounding box center [880, 485] width 27 height 19
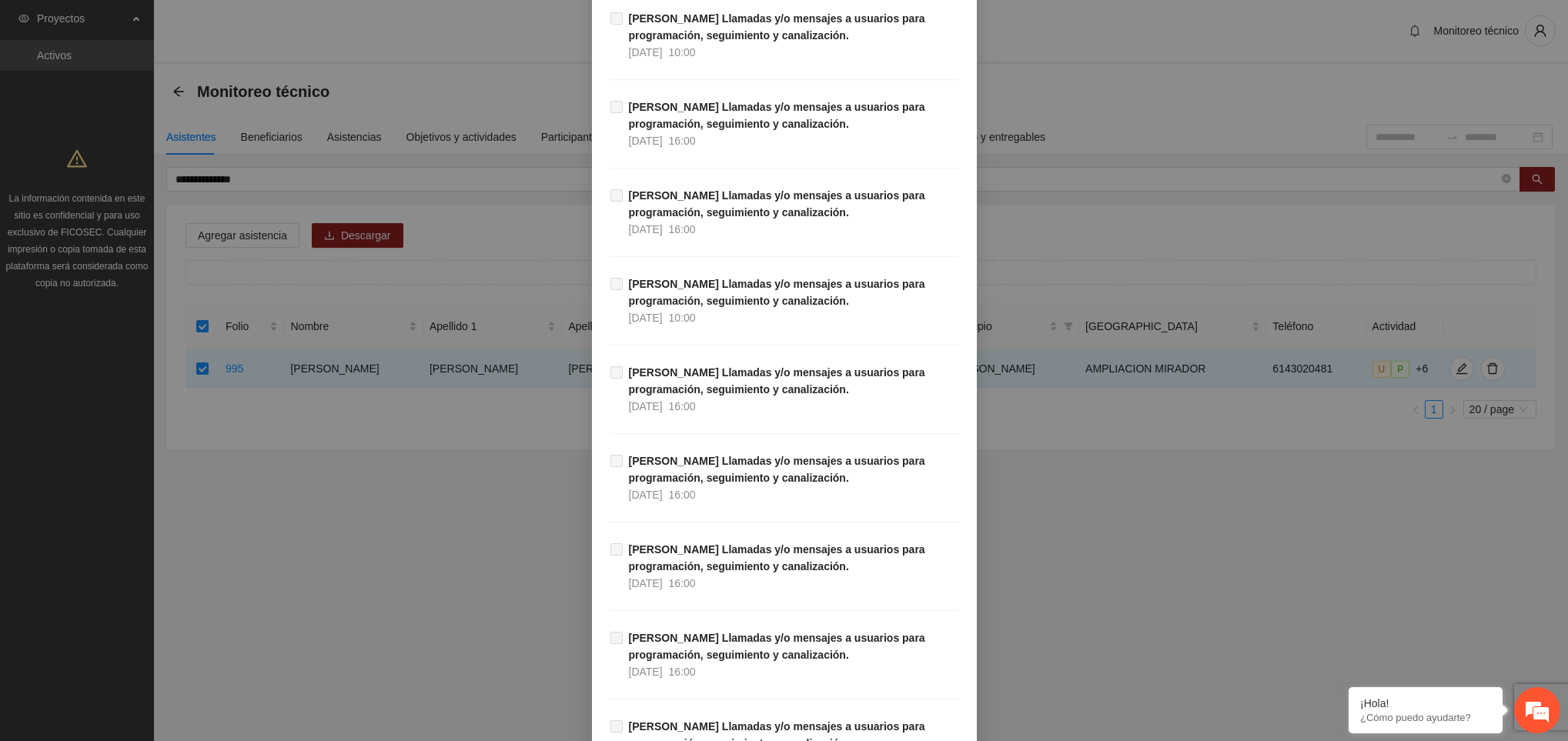
scroll to position [17358, 0]
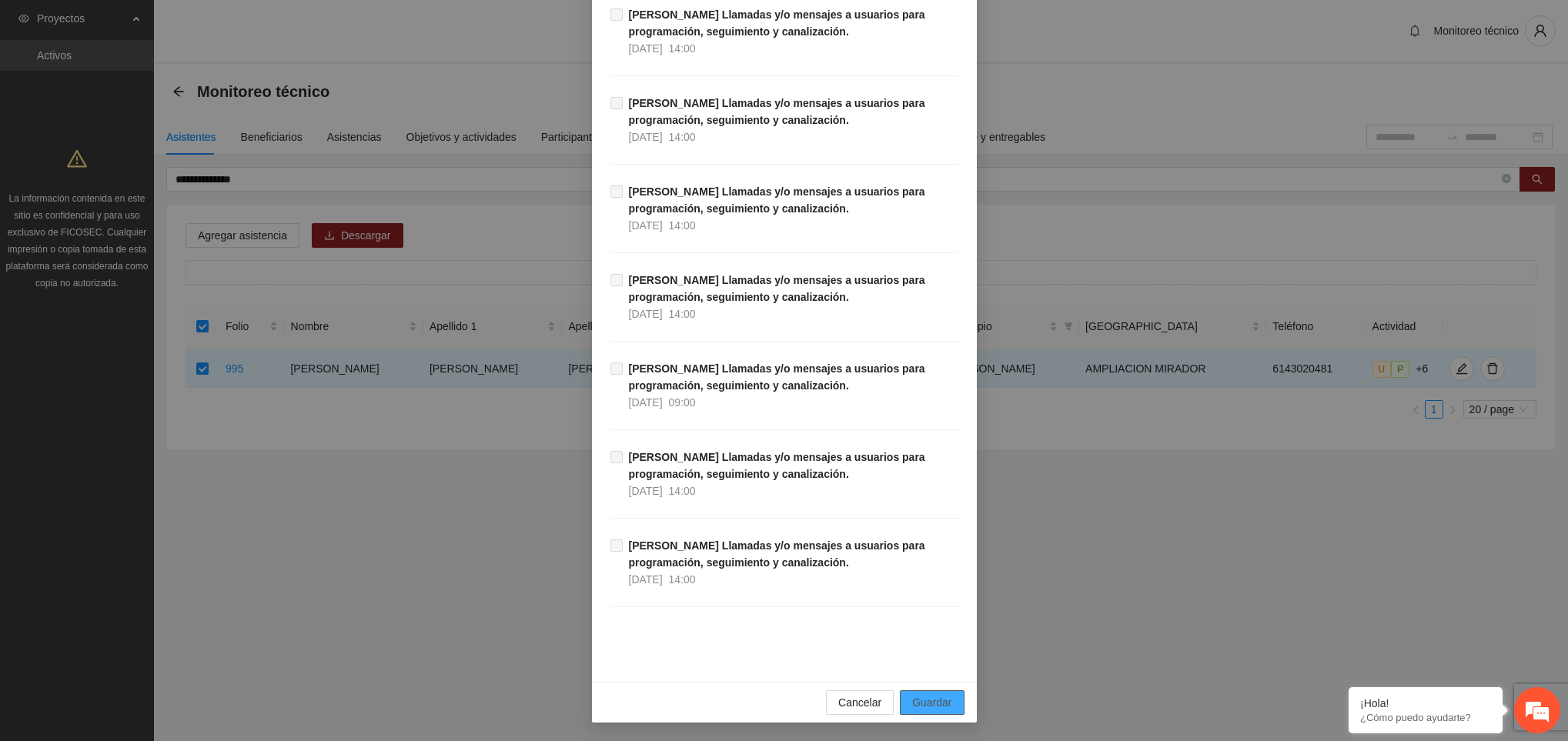
click at [931, 706] on span "Guardar" at bounding box center [932, 702] width 39 height 17
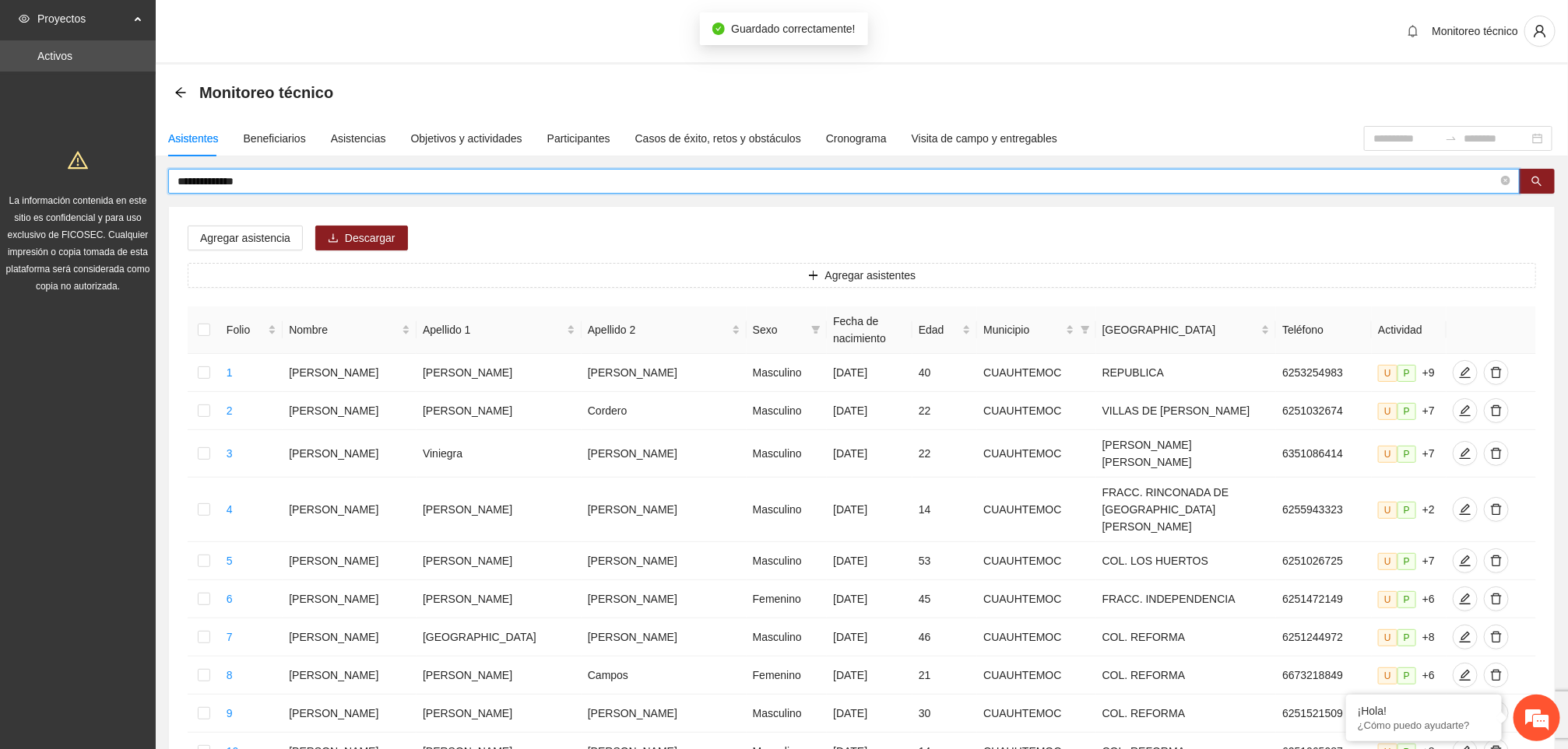
drag, startPoint x: 262, startPoint y: 181, endPoint x: 145, endPoint y: 187, distance: 117.2
click at [145, 187] on section "**********" at bounding box center [784, 673] width 1568 height 1346
type input "**********"
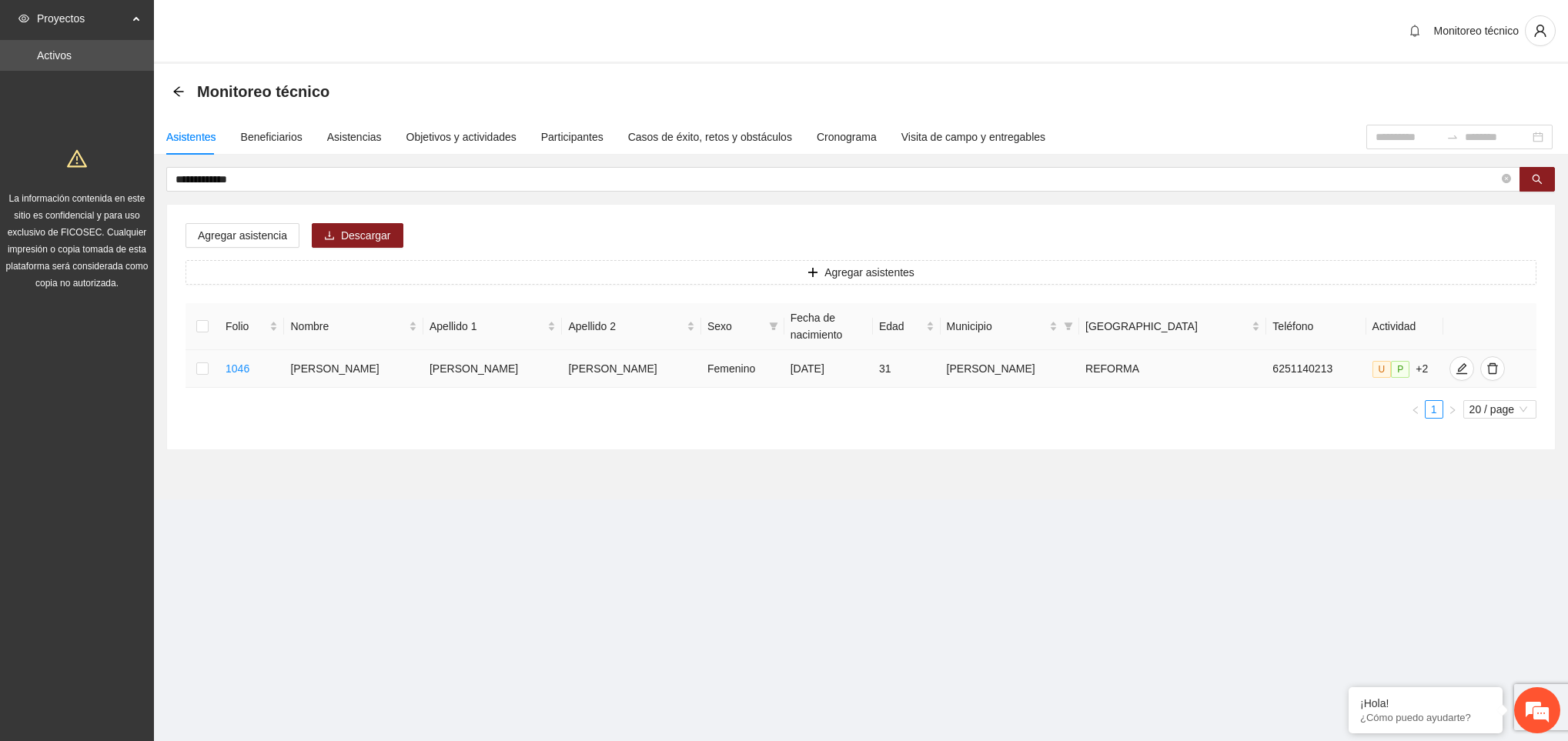
click at [199, 354] on td at bounding box center [203, 368] width 34 height 38
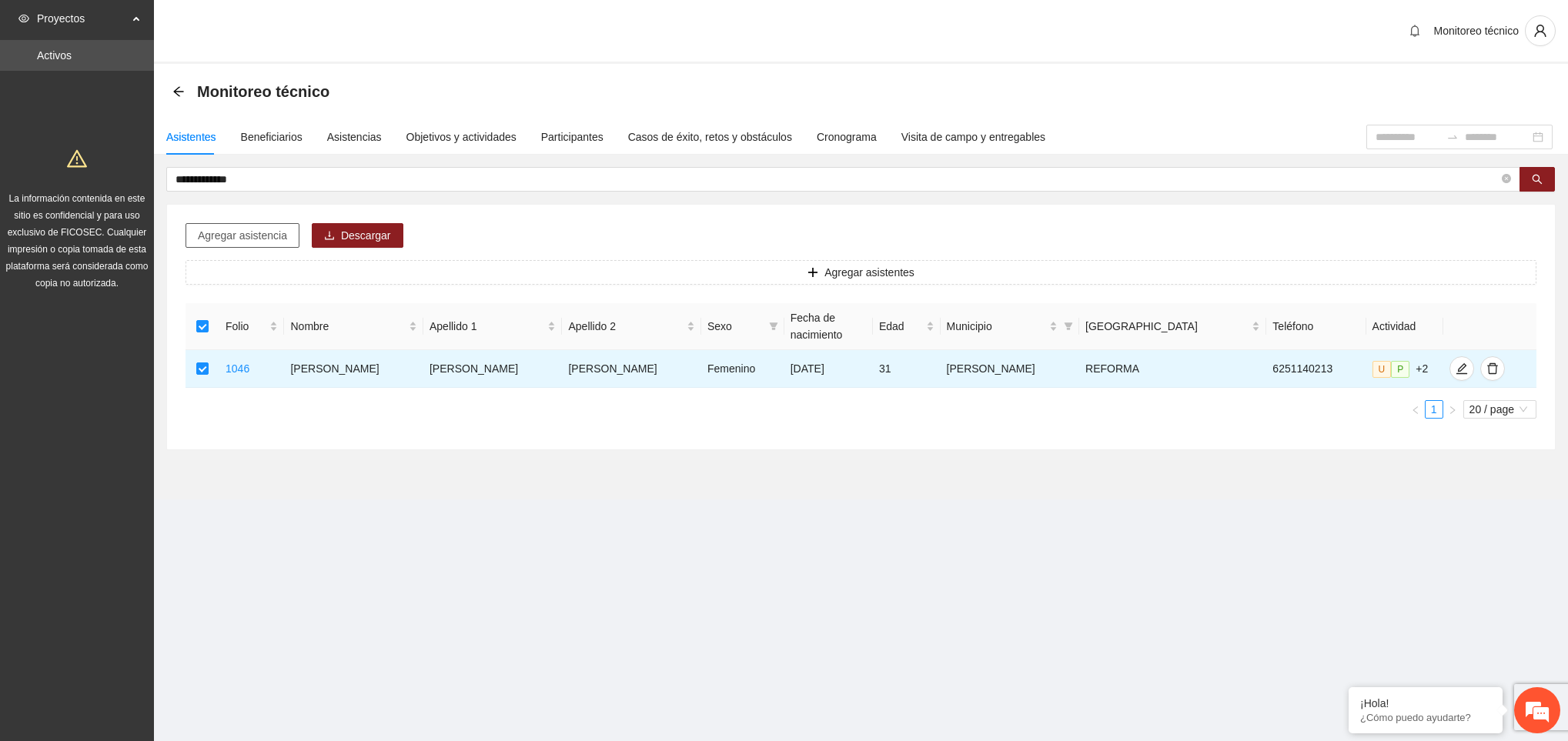
click at [238, 243] on span "Agregar asistencia" at bounding box center [242, 235] width 89 height 17
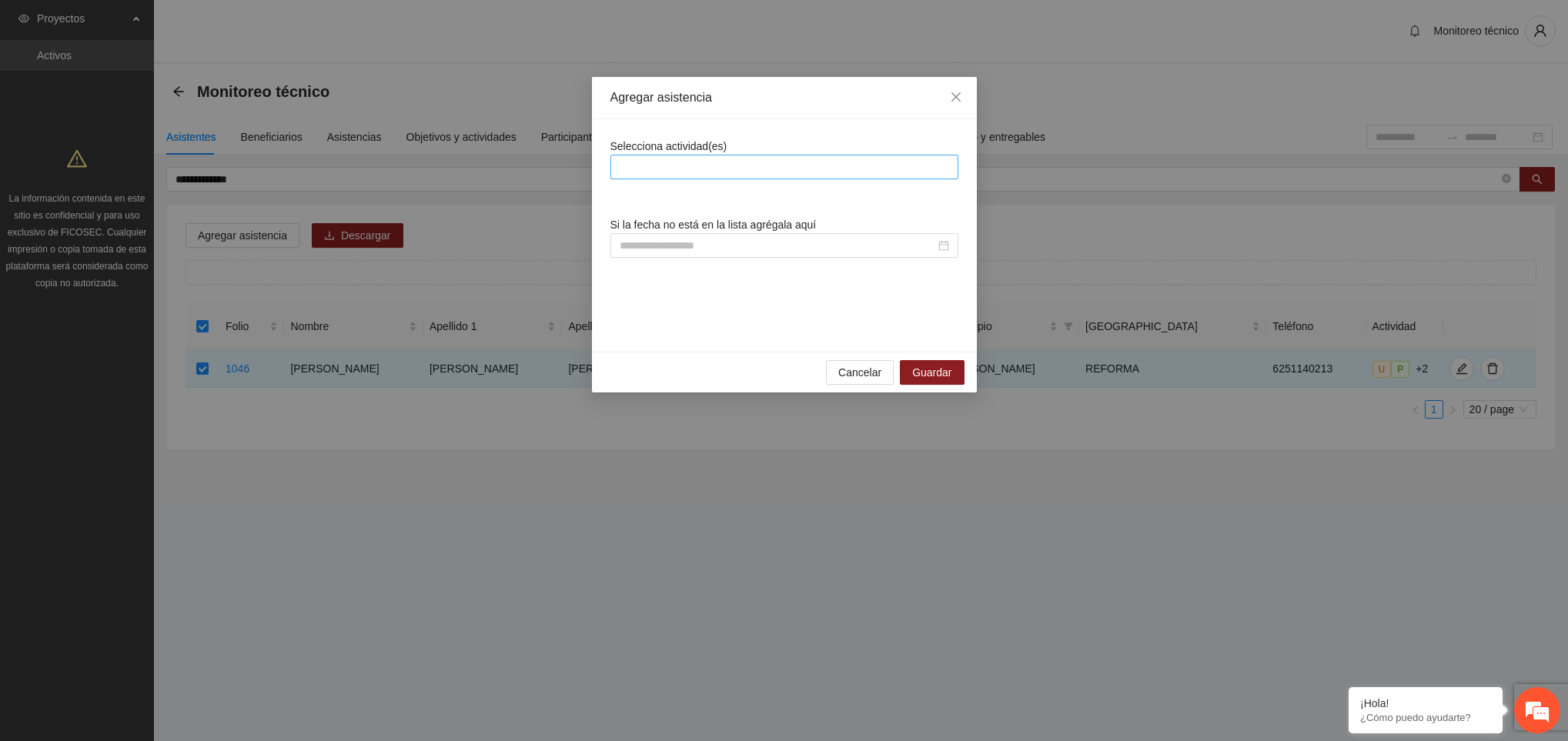
click at [680, 170] on div at bounding box center [784, 167] width 340 height 19
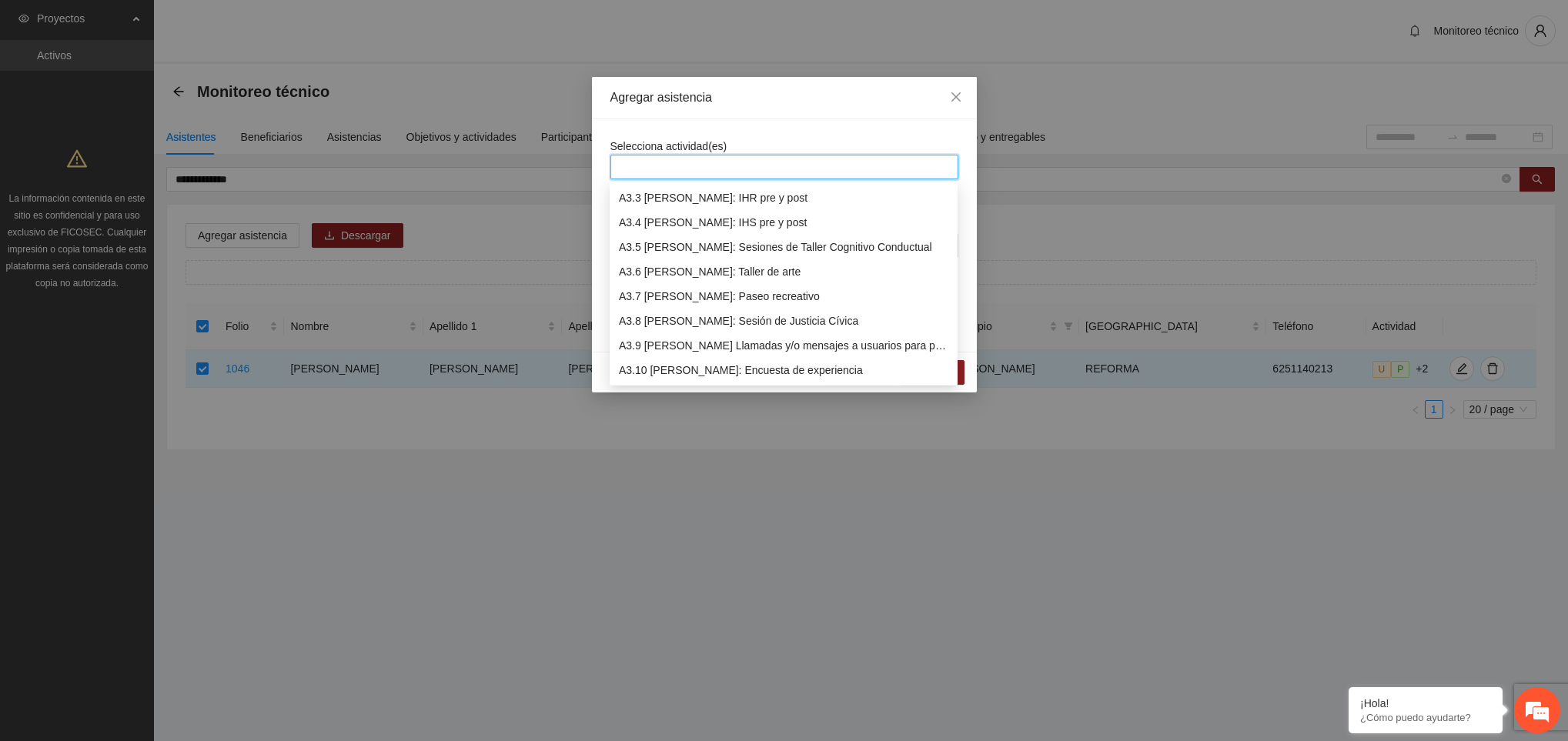
scroll to position [837, 0]
click at [709, 314] on div "A3.9 [PERSON_NAME] Llamadas y/o mensajes a usuarios para programación, seguimie…" at bounding box center [784, 321] width 330 height 17
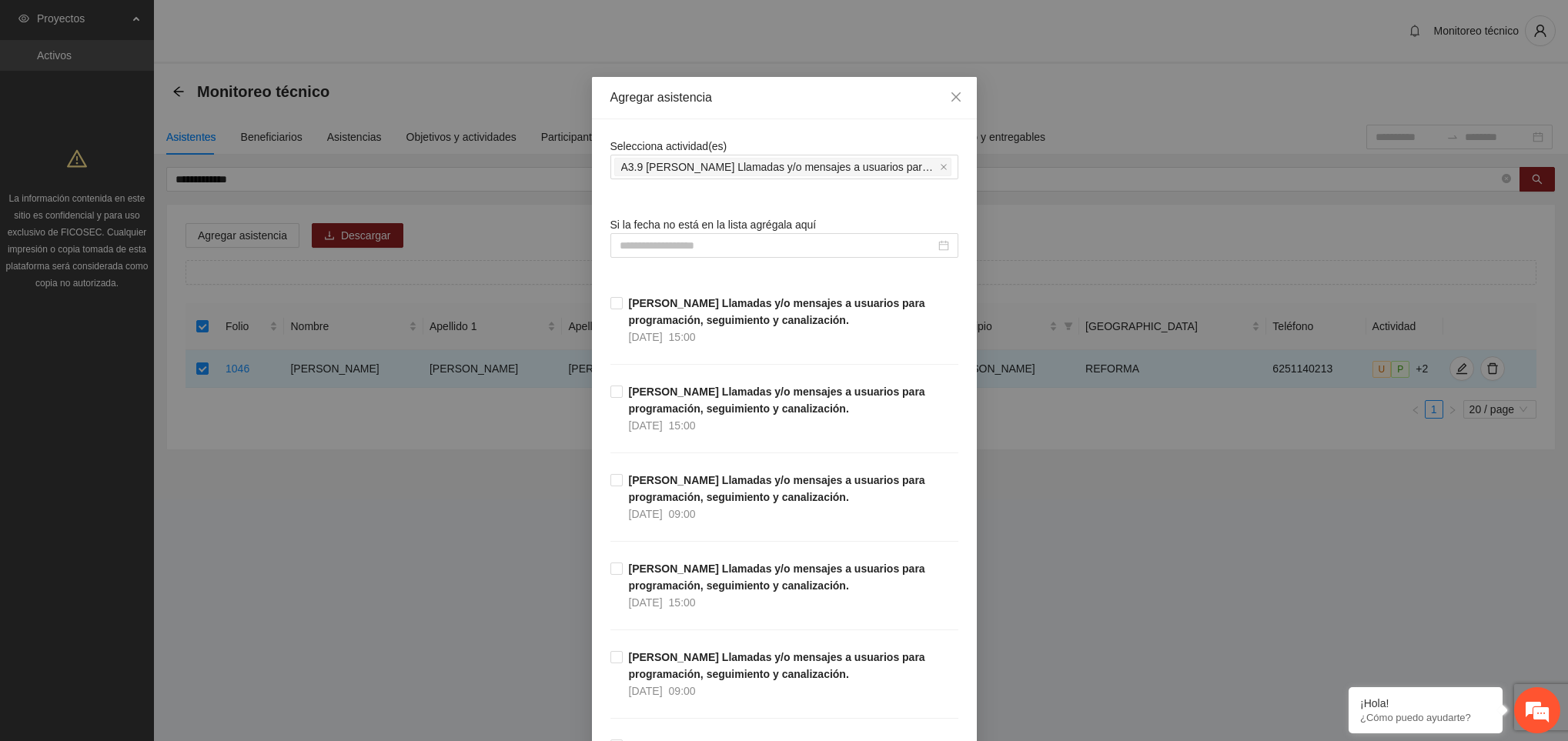
click at [653, 247] on input at bounding box center [777, 245] width 315 height 17
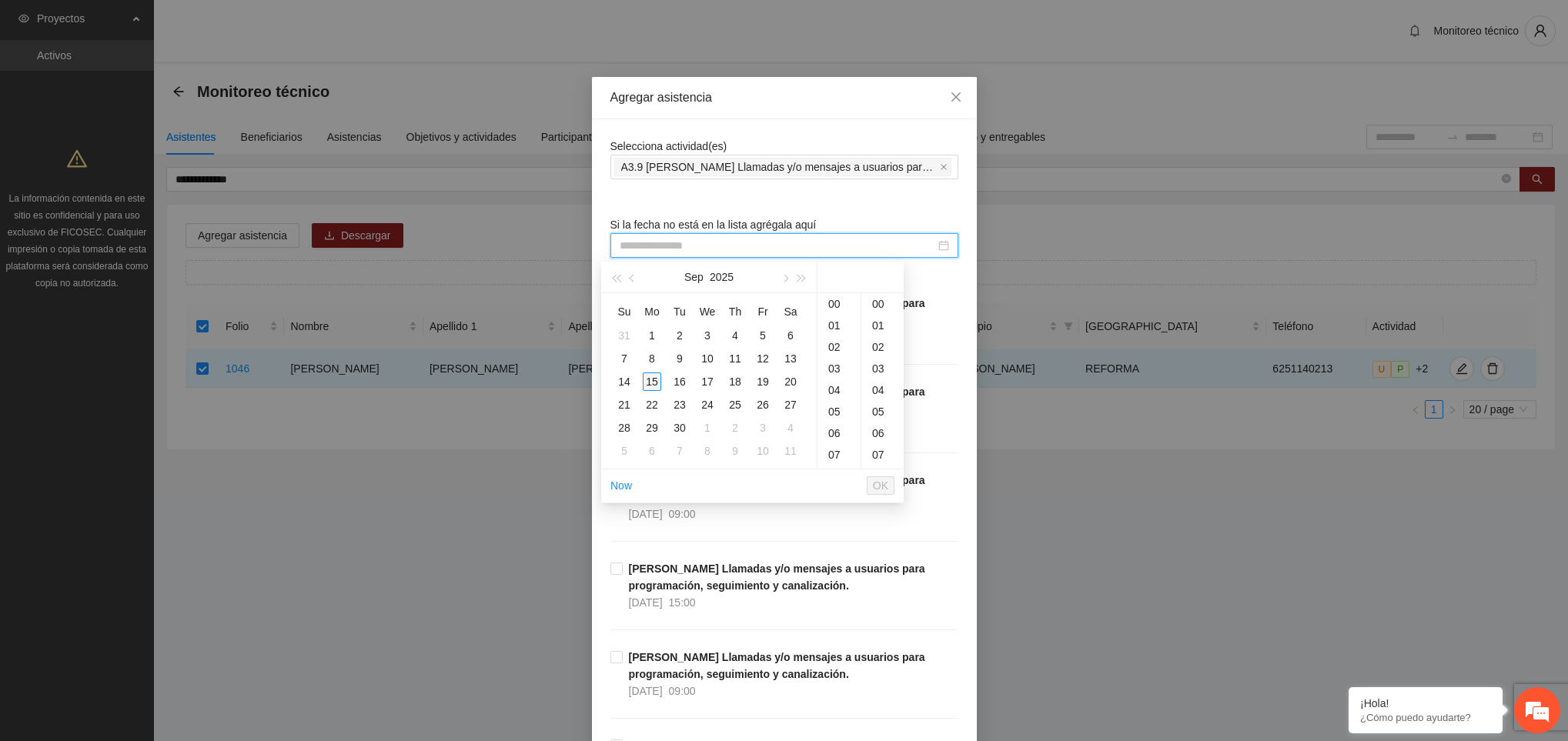
click at [652, 381] on div "15" at bounding box center [652, 381] width 19 height 19
click at [831, 306] on div "09" at bounding box center [839, 304] width 43 height 22
click at [879, 332] on div "20" at bounding box center [883, 337] width 43 height 22
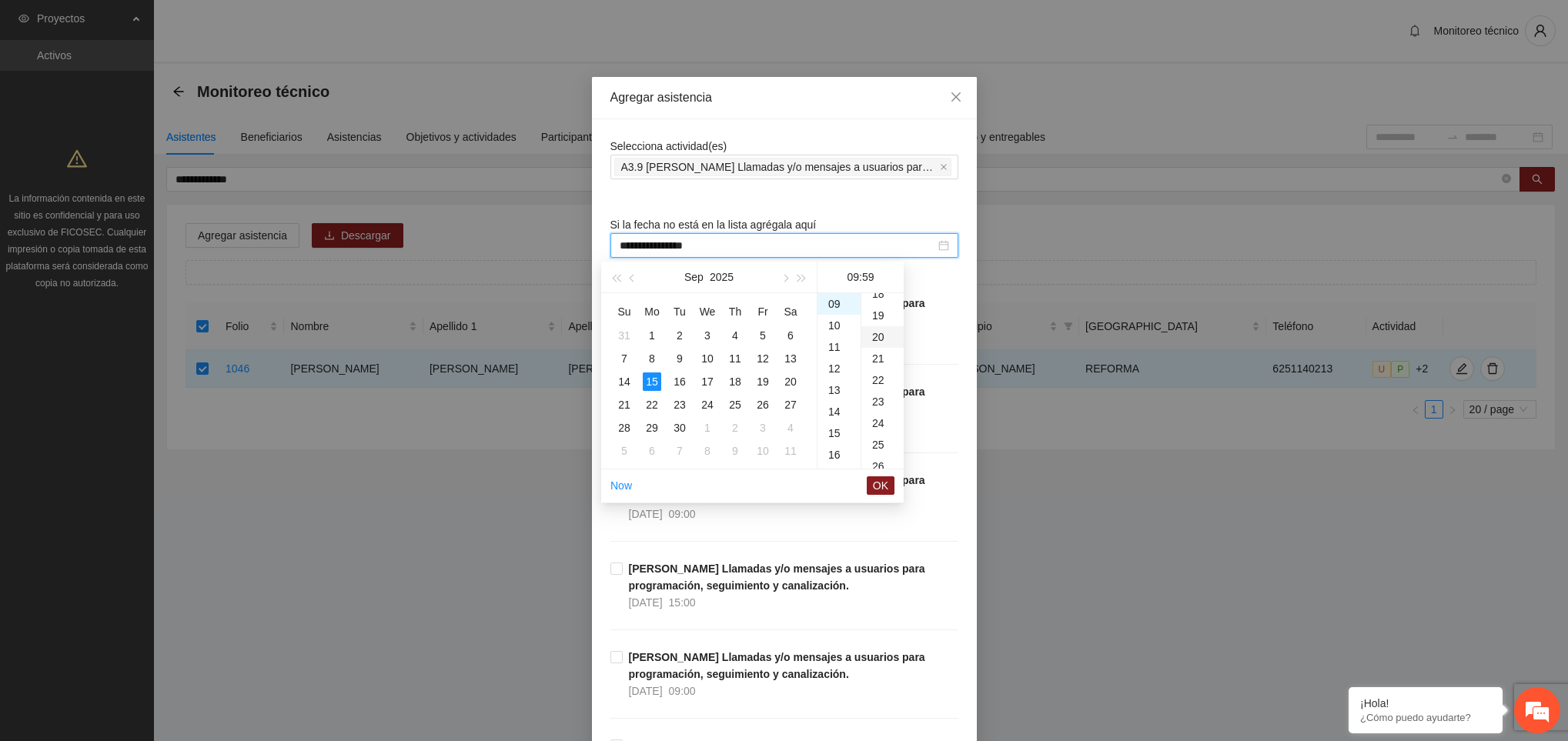
type input "**********"
click at [875, 481] on span "OK" at bounding box center [880, 485] width 15 height 17
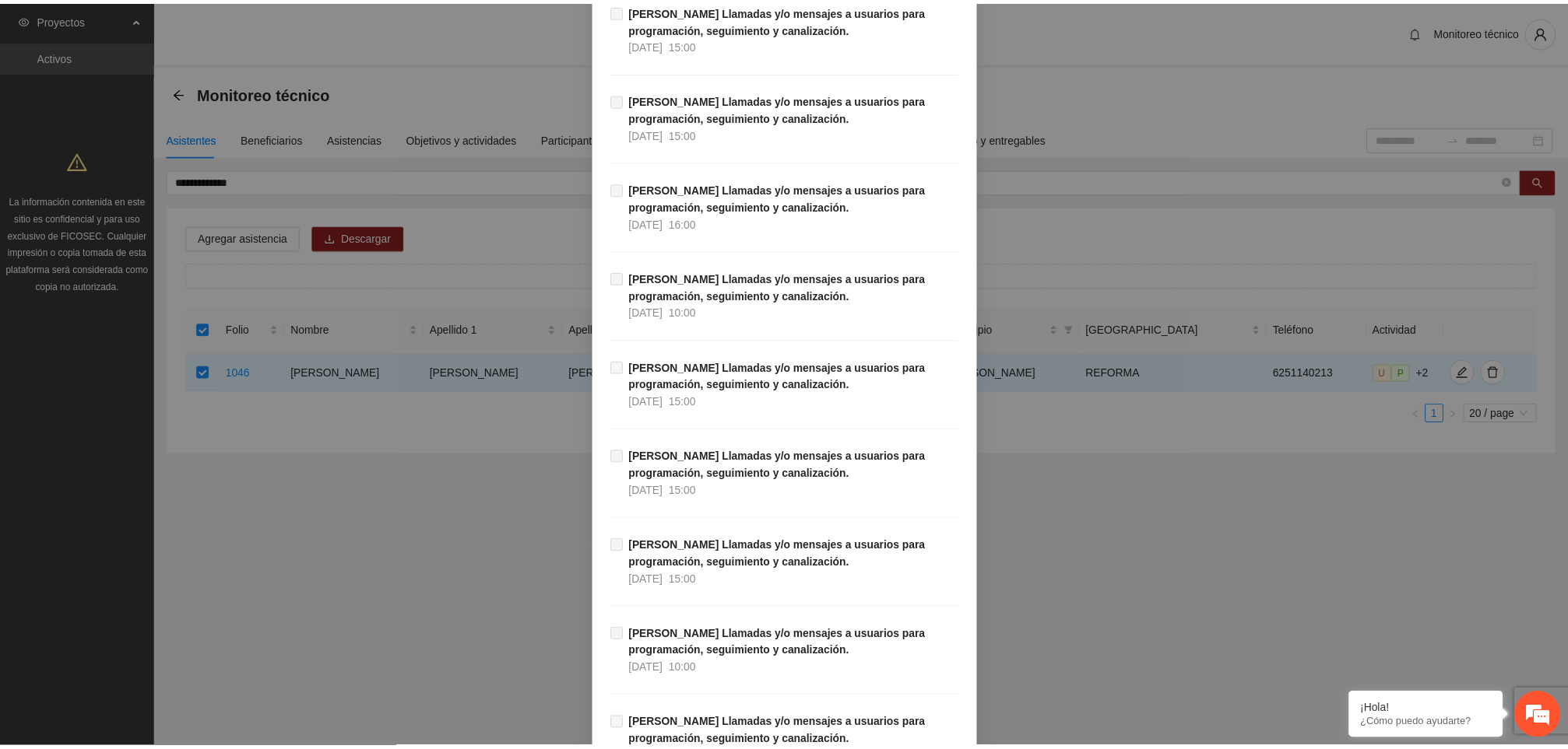
scroll to position [17546, 0]
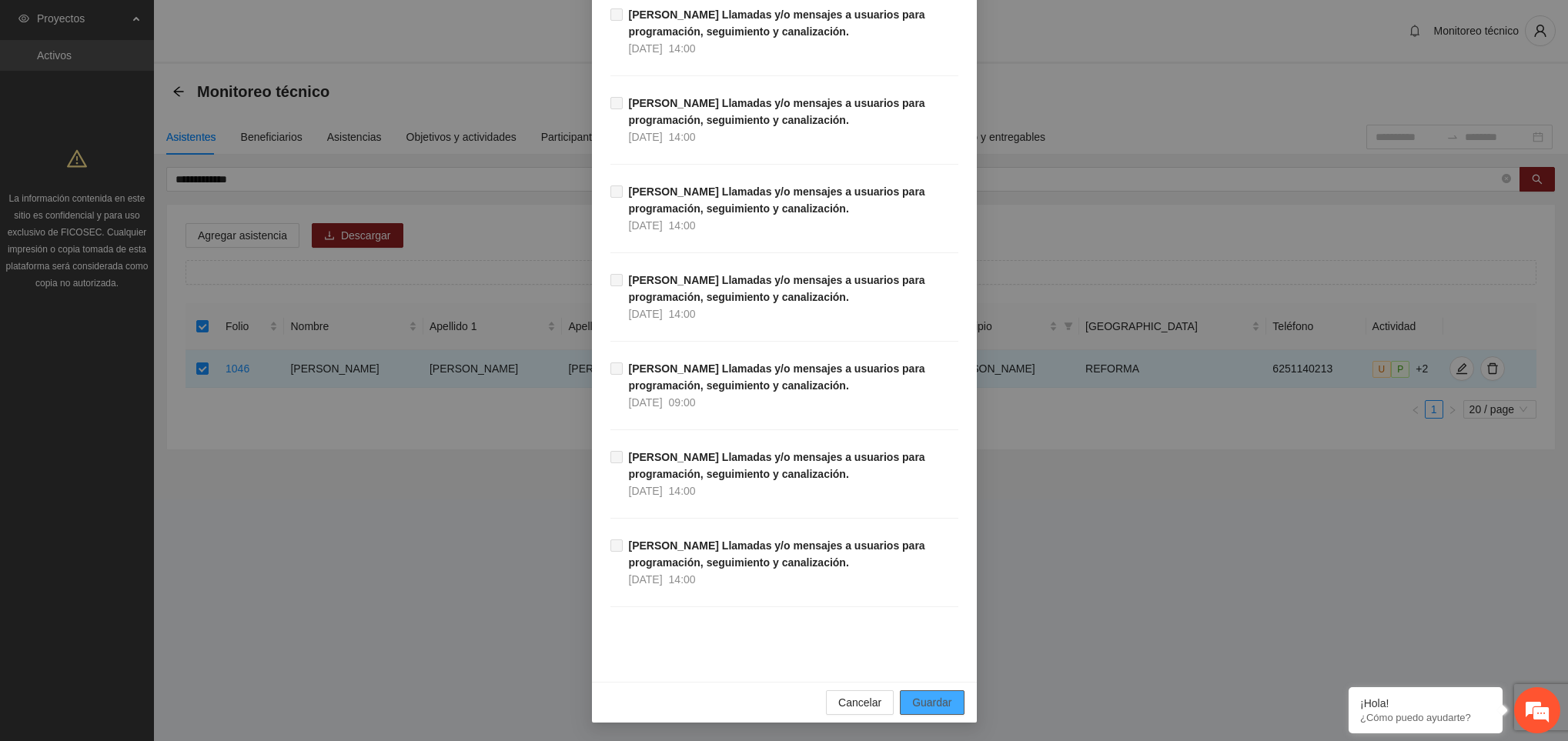
click at [940, 698] on span "Guardar" at bounding box center [932, 702] width 39 height 17
